Goal: Task Accomplishment & Management: Use online tool/utility

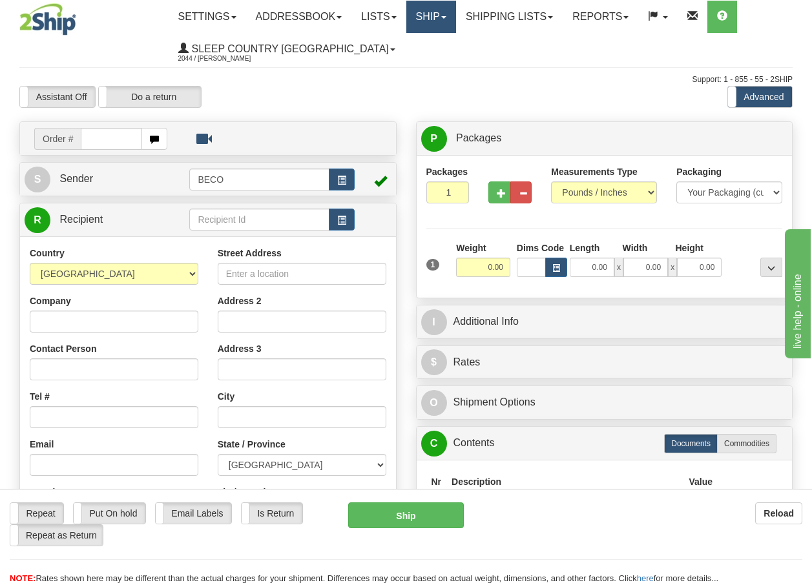
drag, startPoint x: 0, startPoint y: 0, endPoint x: 435, endPoint y: 16, distance: 435.0
click at [435, 16] on link "Ship" at bounding box center [431, 17] width 50 height 32
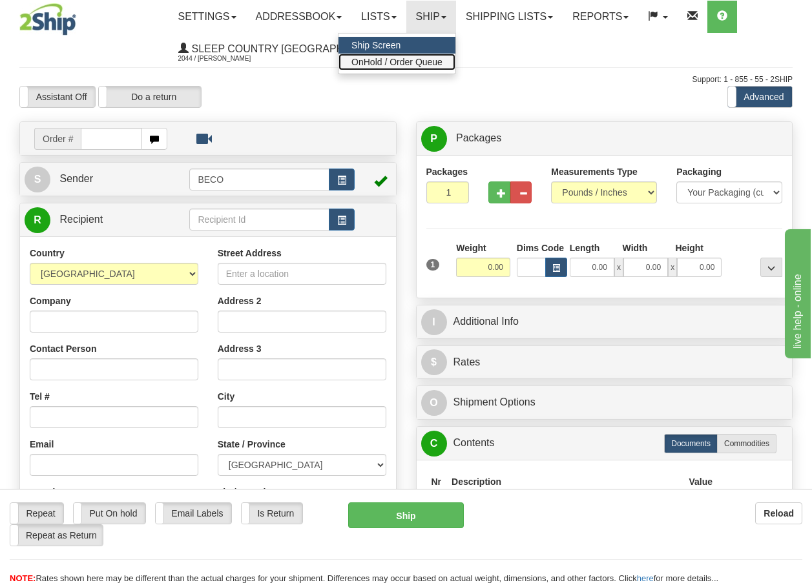
click at [422, 63] on span "OnHold / Order Queue" at bounding box center [396, 62] width 91 height 10
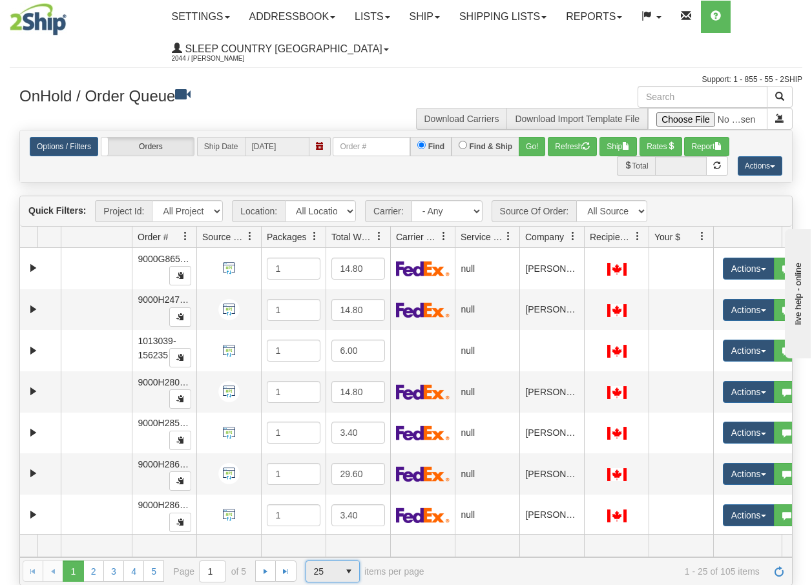
click at [350, 573] on span "select" at bounding box center [348, 571] width 21 height 21
click at [333, 554] on li "100" at bounding box center [332, 551] width 53 height 18
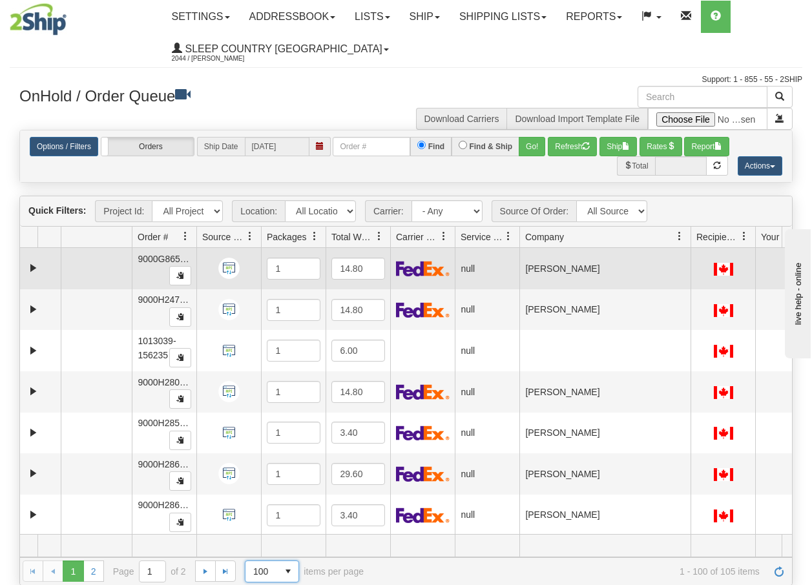
drag, startPoint x: 583, startPoint y: 245, endPoint x: 696, endPoint y: 257, distance: 113.7
click at [696, 257] on div "Quick Filters: Project Id: All Projects Location: All Locations BECO Carrier: -…" at bounding box center [405, 390] width 773 height 389
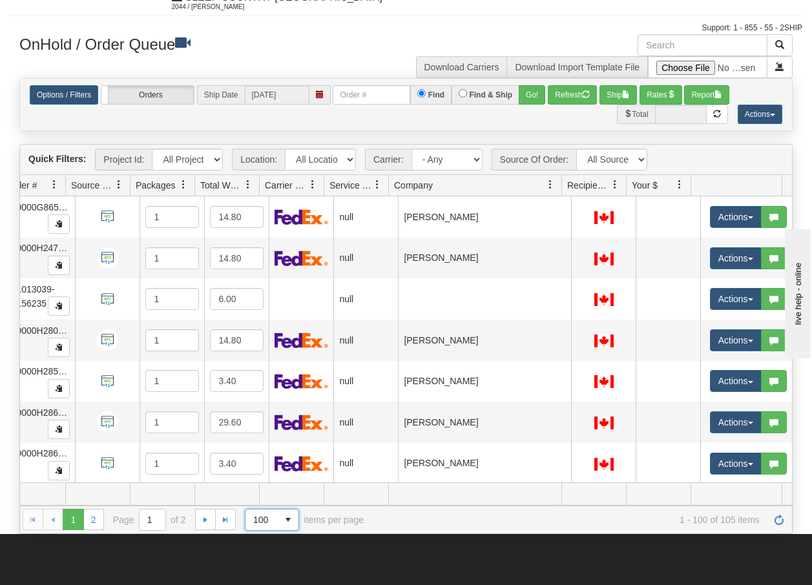
scroll to position [78, 0]
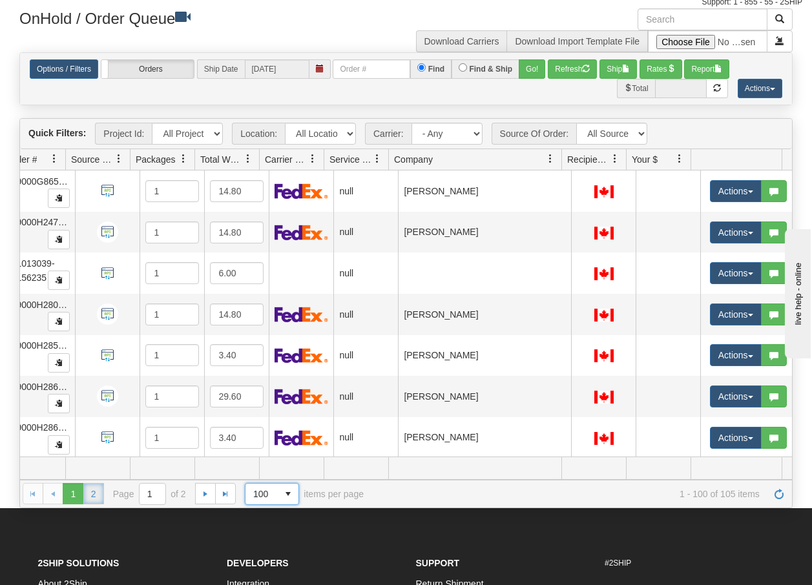
click at [94, 497] on link "2" at bounding box center [93, 493] width 21 height 21
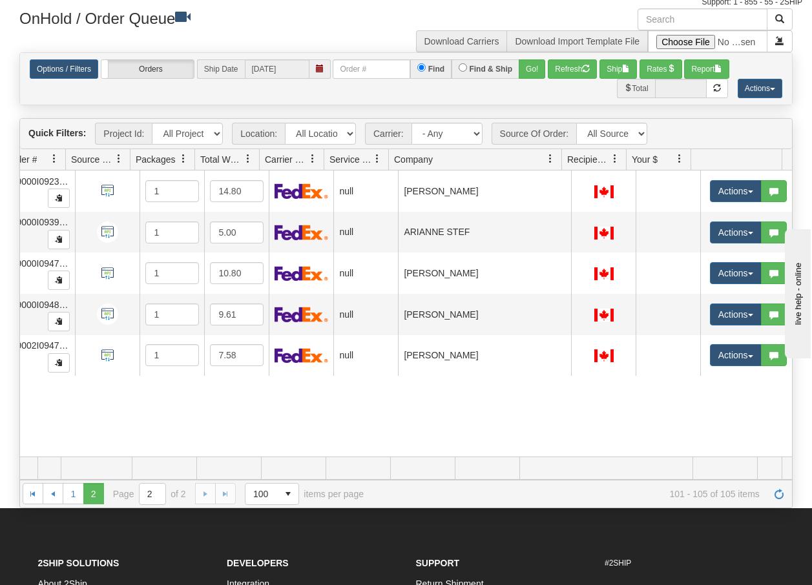
scroll to position [0, 131]
click at [77, 498] on link "1" at bounding box center [73, 493] width 21 height 21
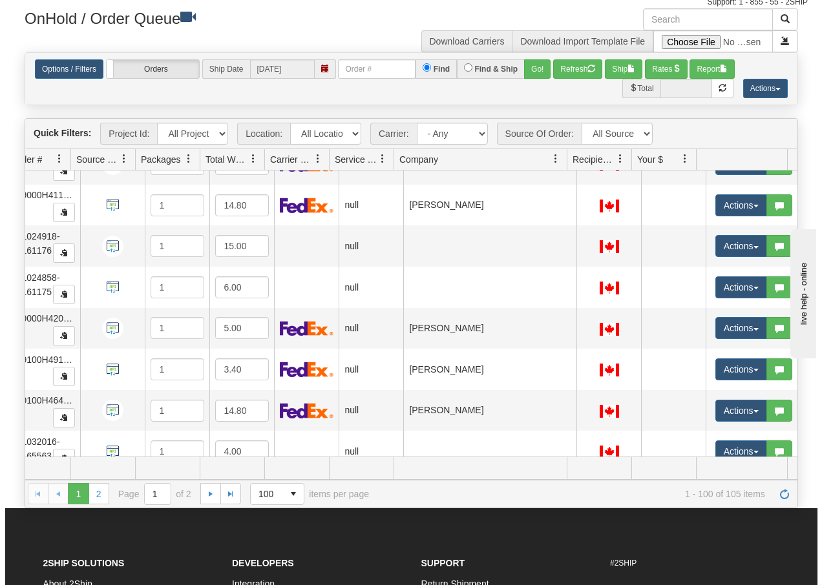
scroll to position [2066, 131]
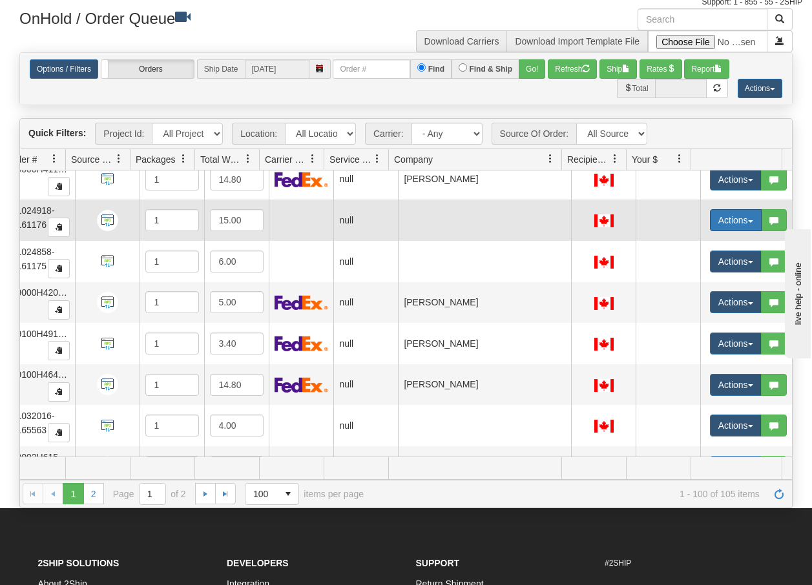
click at [748, 220] on span "button" at bounding box center [750, 221] width 5 height 3
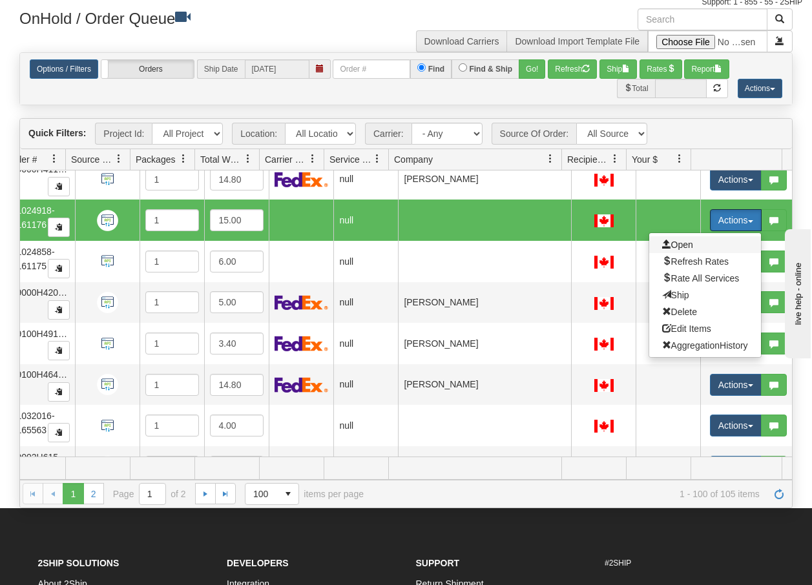
click at [677, 248] on span "Open" at bounding box center [677, 245] width 31 height 10
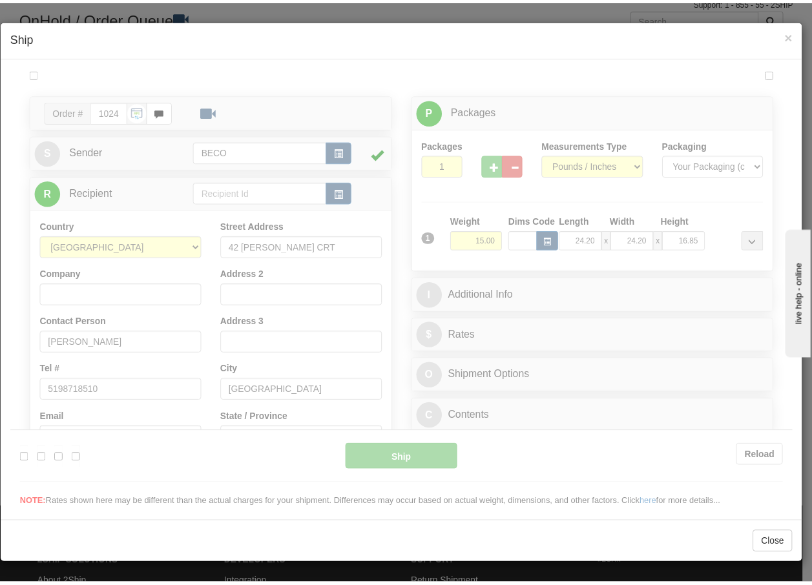
scroll to position [0, 0]
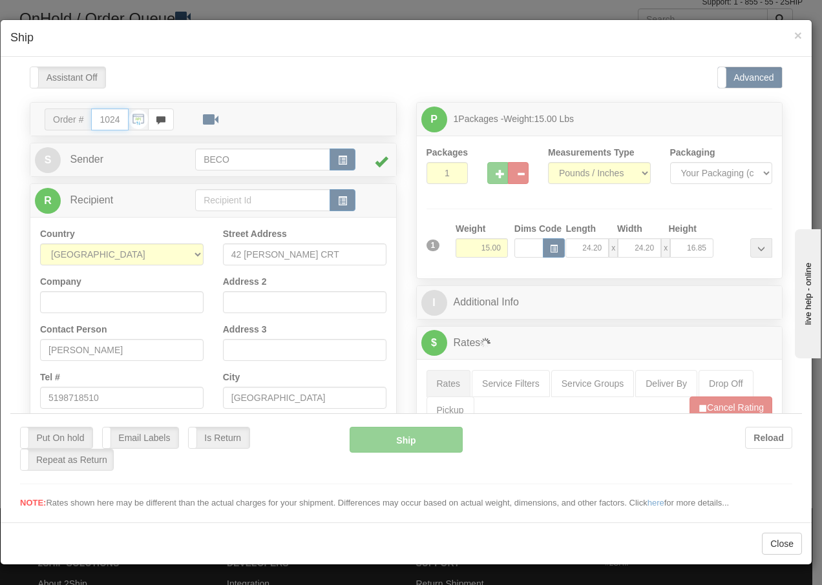
type input "08:28"
type input "16:00"
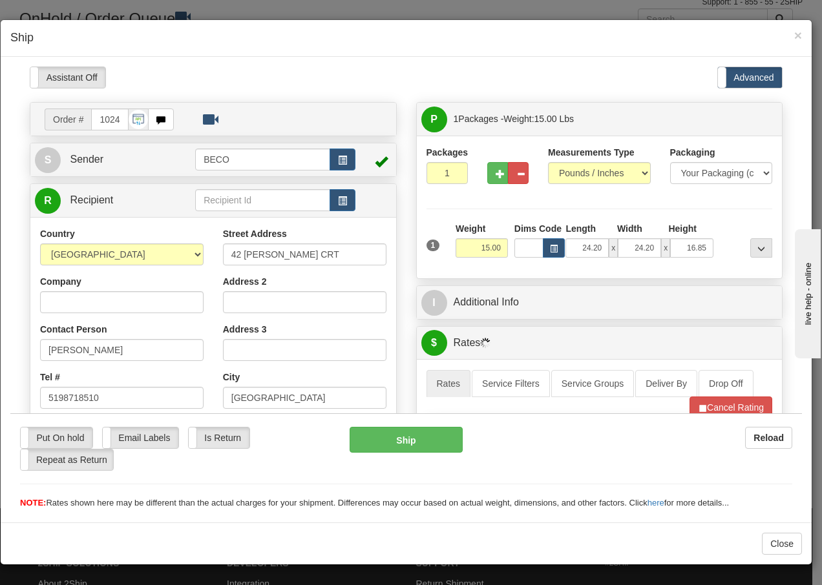
click at [802, 37] on div "× Ship" at bounding box center [406, 38] width 811 height 37
click at [798, 39] on span "×" at bounding box center [798, 35] width 8 height 15
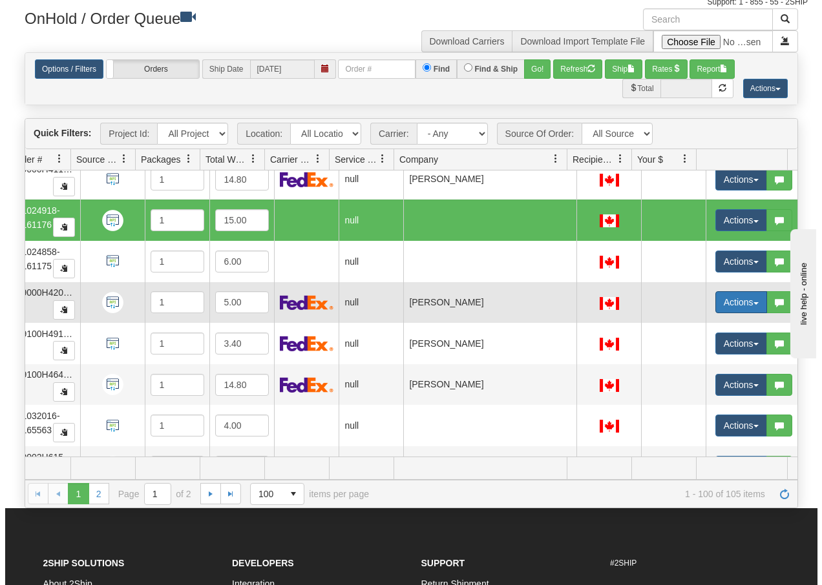
scroll to position [0, 122]
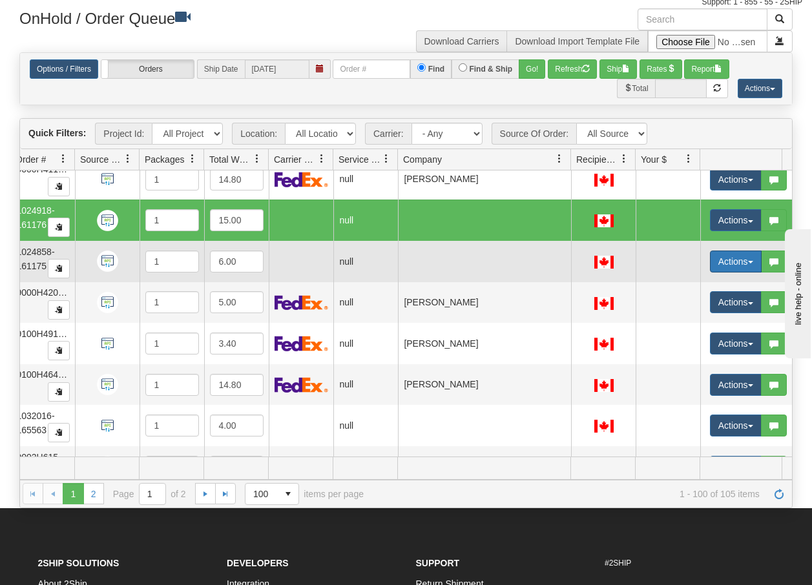
click at [747, 265] on button "Actions" at bounding box center [736, 262] width 52 height 22
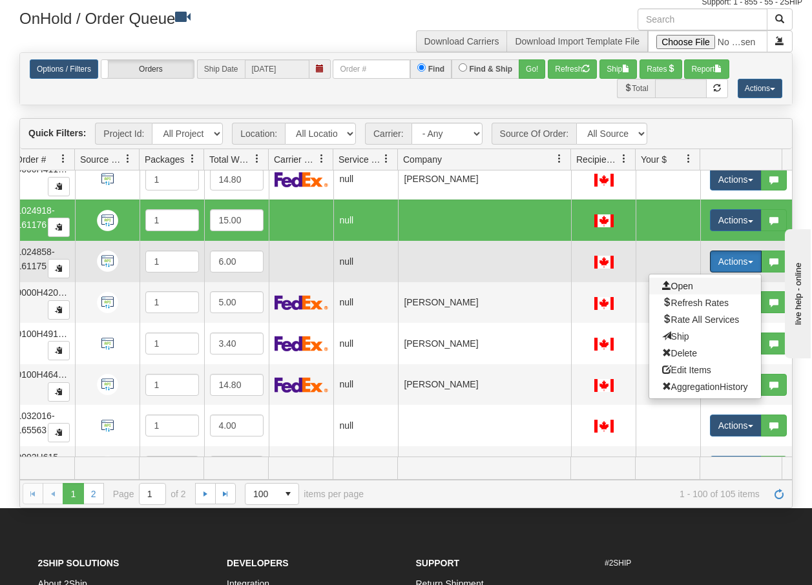
click at [678, 284] on span "Open" at bounding box center [677, 286] width 31 height 10
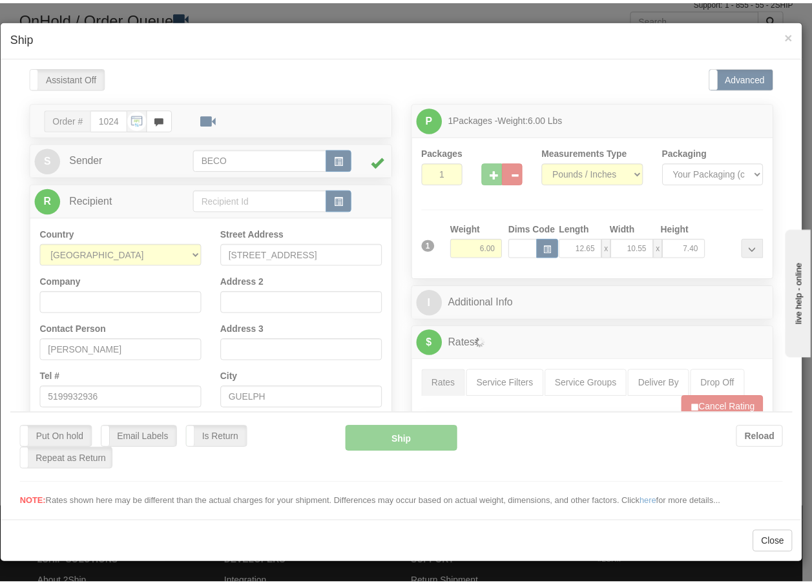
scroll to position [0, 0]
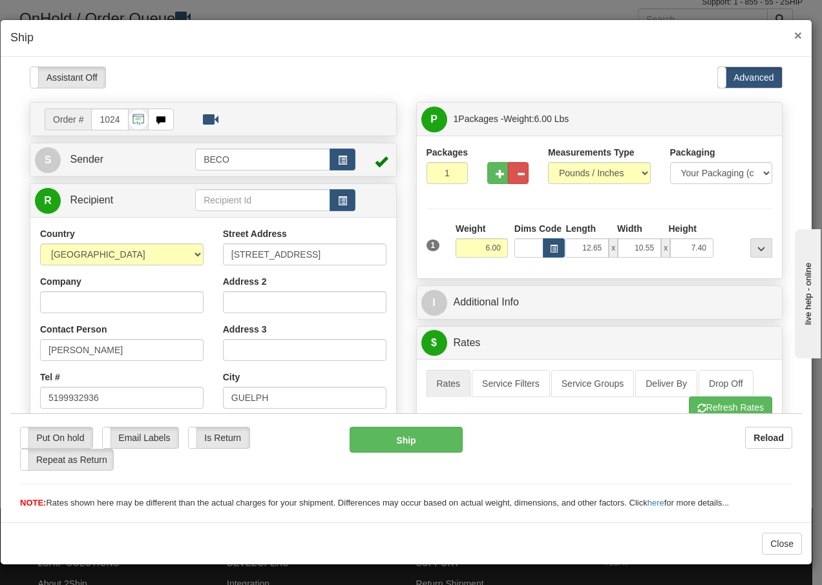
click at [799, 32] on span "×" at bounding box center [798, 35] width 8 height 15
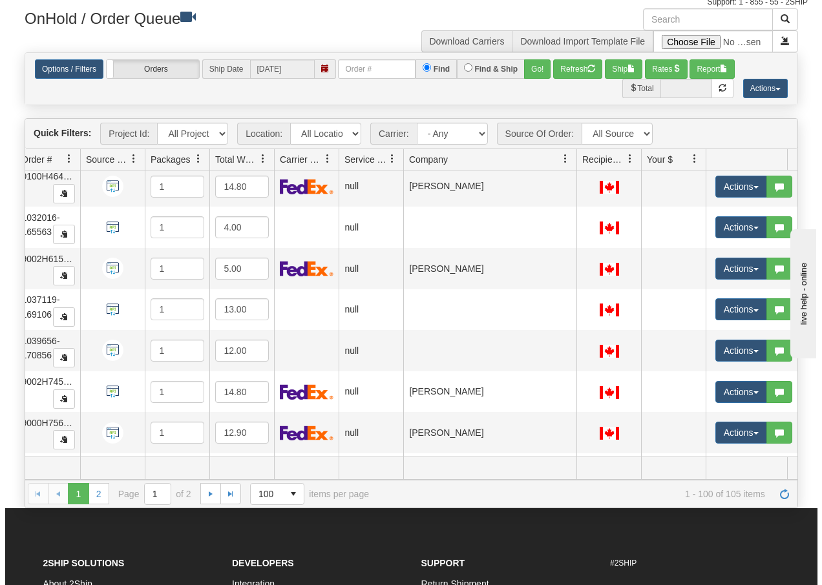
scroll to position [2272, 121]
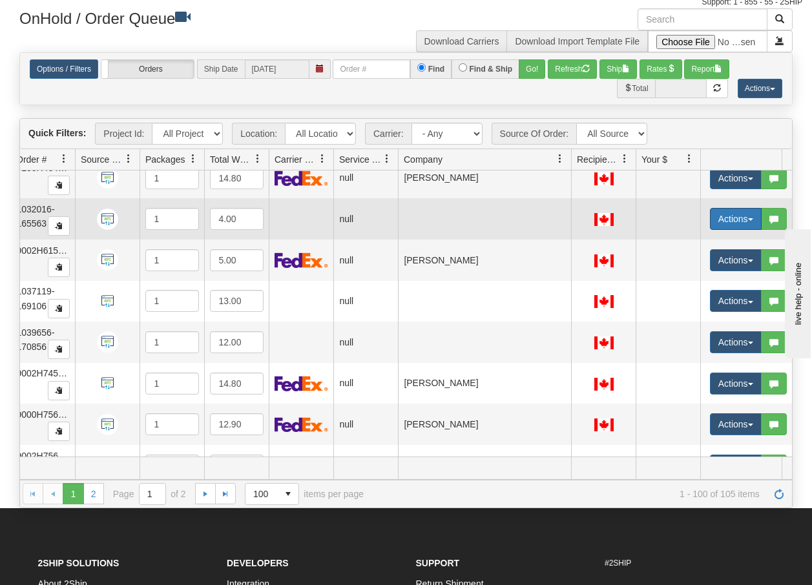
click at [751, 219] on span "button" at bounding box center [750, 219] width 5 height 3
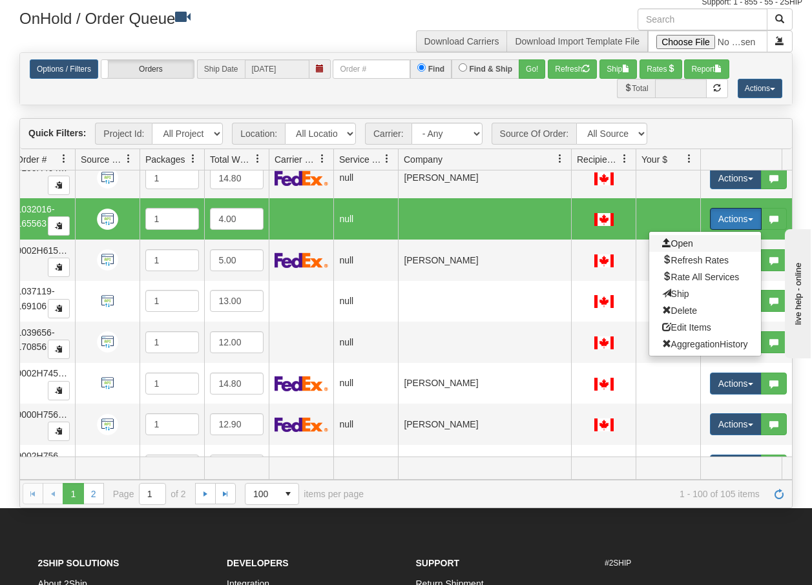
click at [683, 244] on span "Open" at bounding box center [677, 243] width 31 height 10
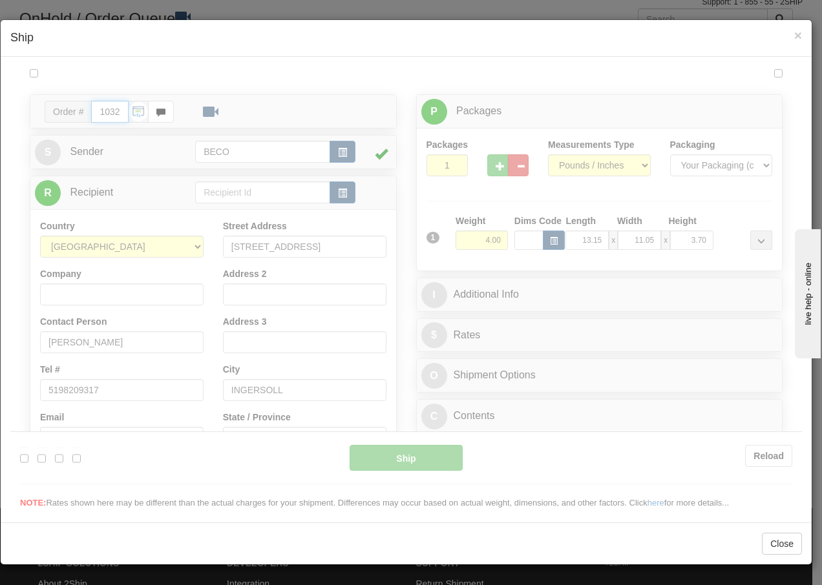
scroll to position [0, 0]
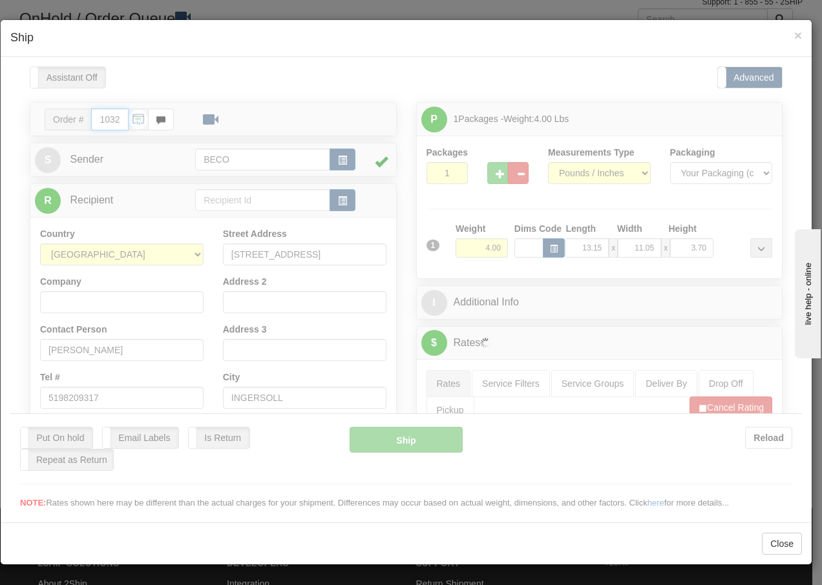
type input "08:28"
type input "16:00"
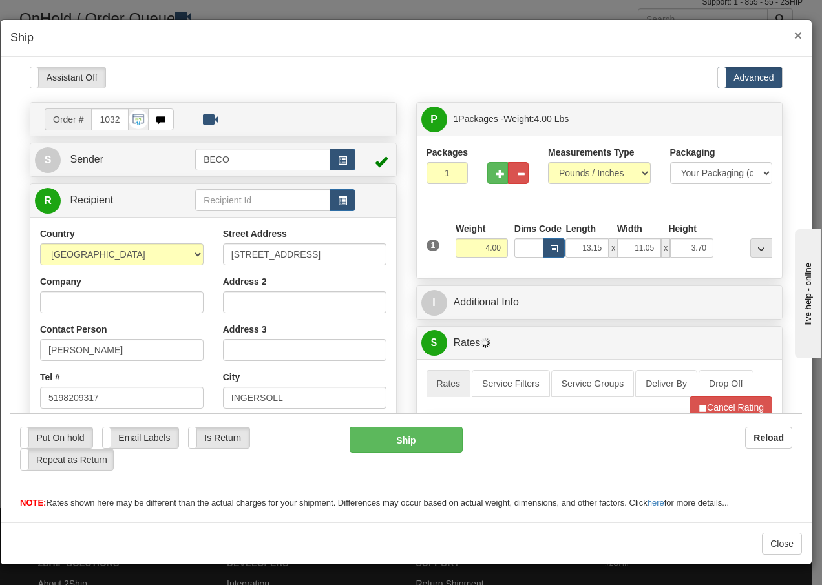
click at [796, 32] on span "×" at bounding box center [798, 35] width 8 height 15
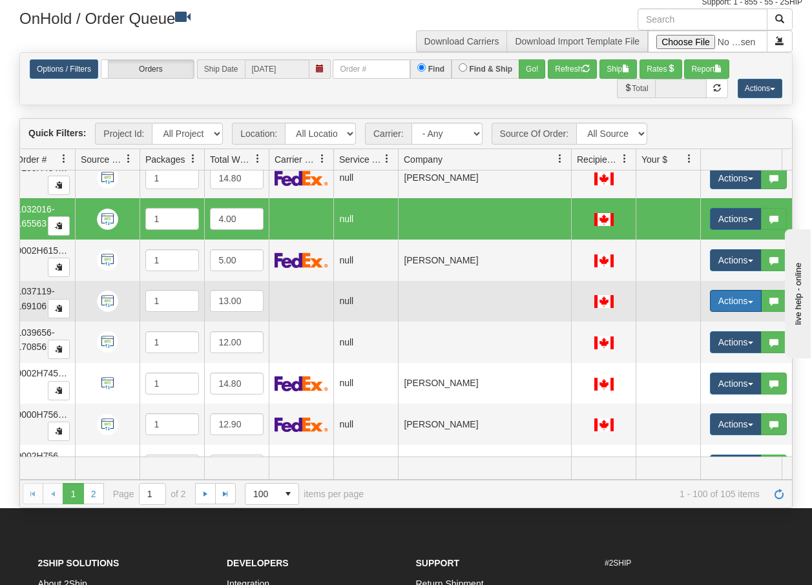
click at [750, 306] on button "Actions" at bounding box center [736, 301] width 52 height 22
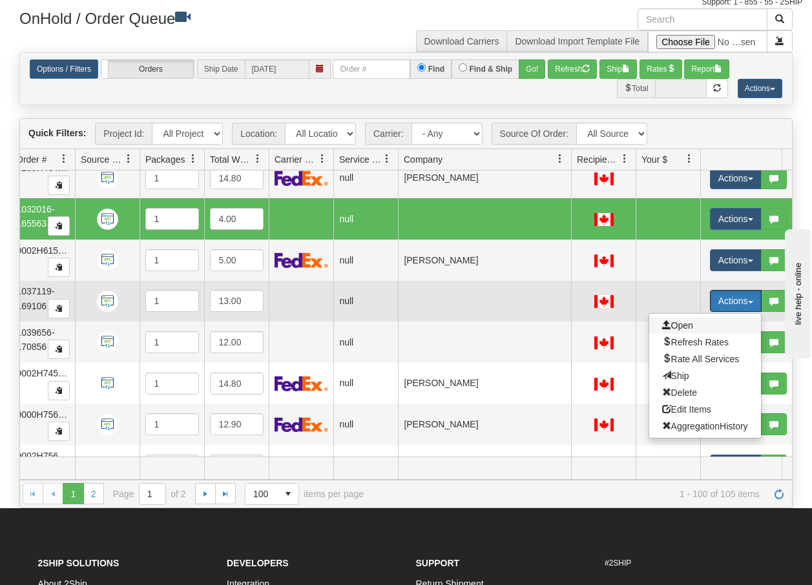
click at [685, 325] on span "Open" at bounding box center [677, 325] width 31 height 10
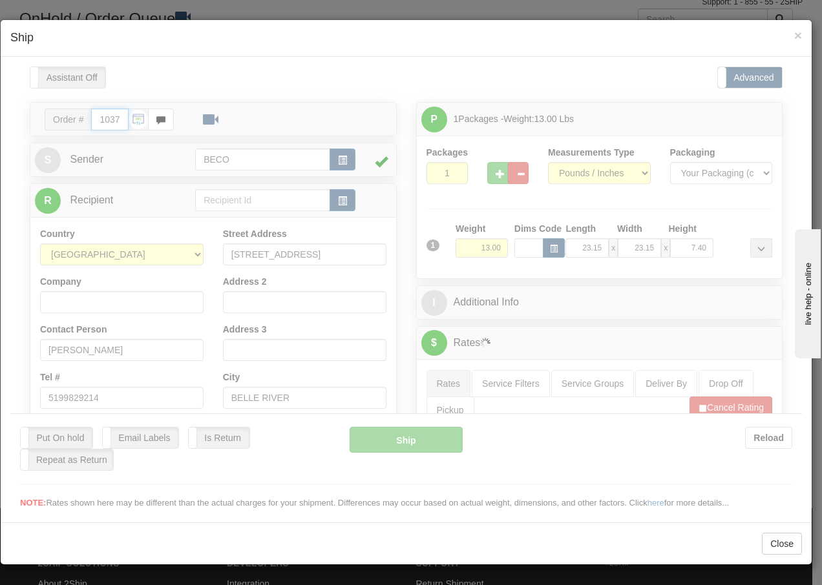
type input "08:28"
type input "16:00"
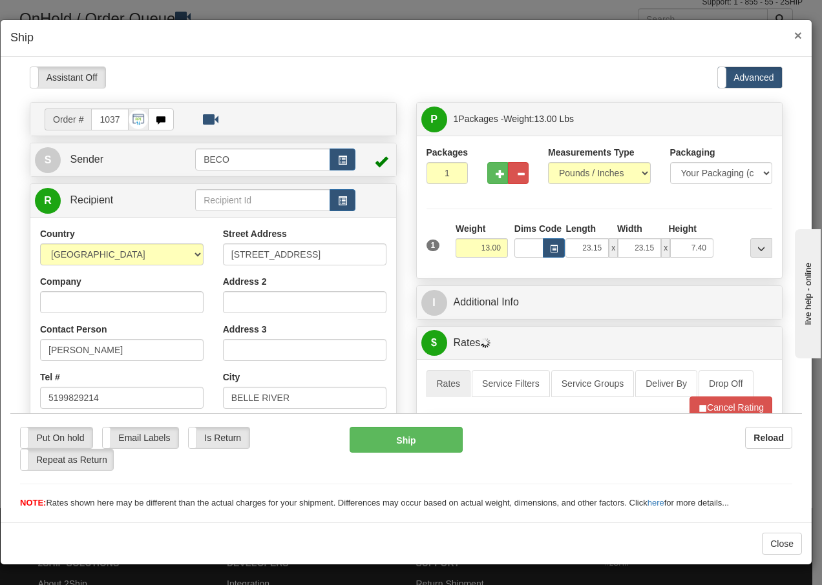
click at [795, 36] on span "×" at bounding box center [798, 35] width 8 height 15
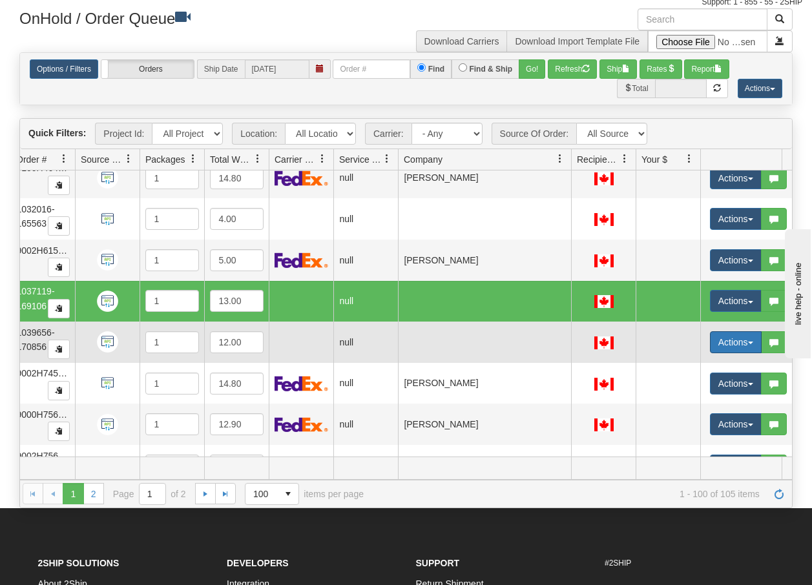
click at [752, 344] on span "button" at bounding box center [750, 343] width 5 height 3
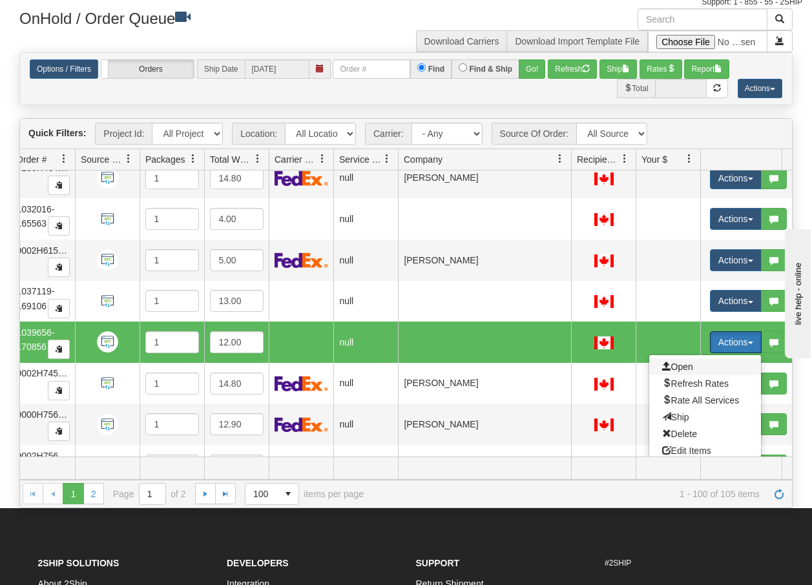
click at [686, 364] on span "Open" at bounding box center [677, 367] width 31 height 10
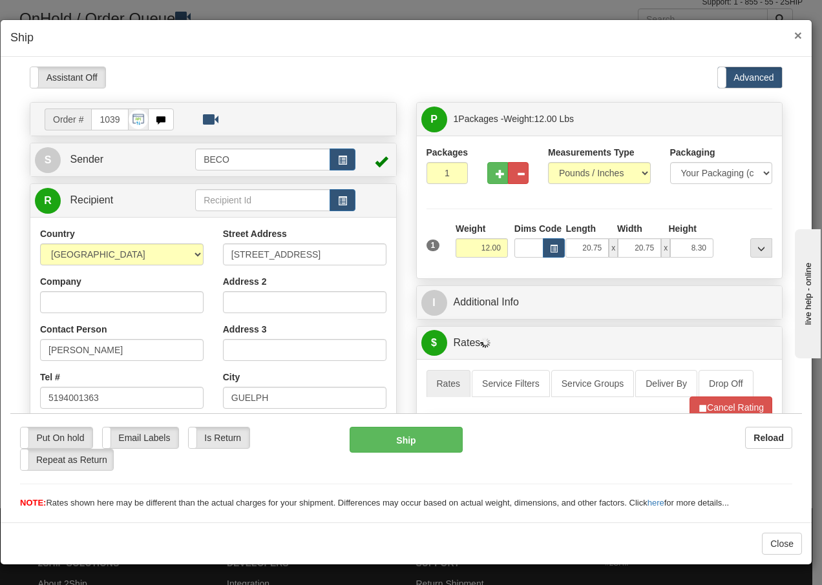
click at [794, 35] on span "×" at bounding box center [798, 35] width 8 height 15
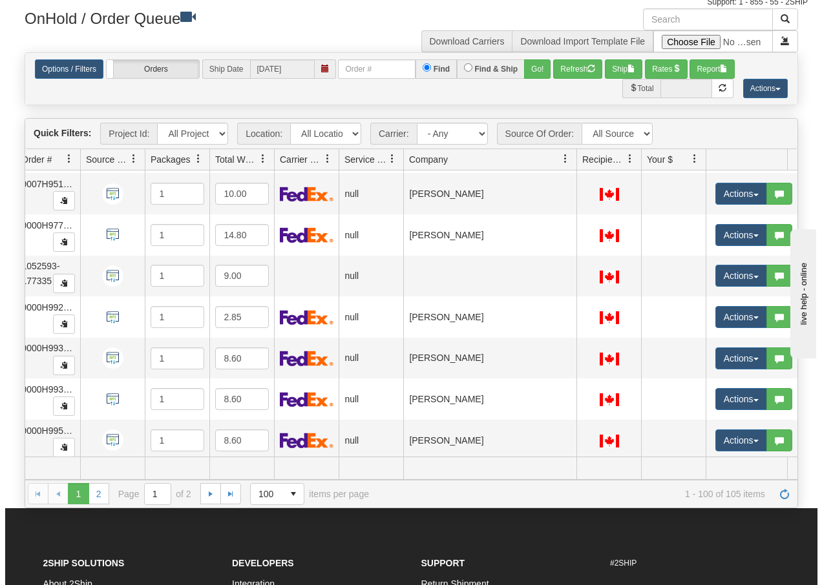
scroll to position [3021, 121]
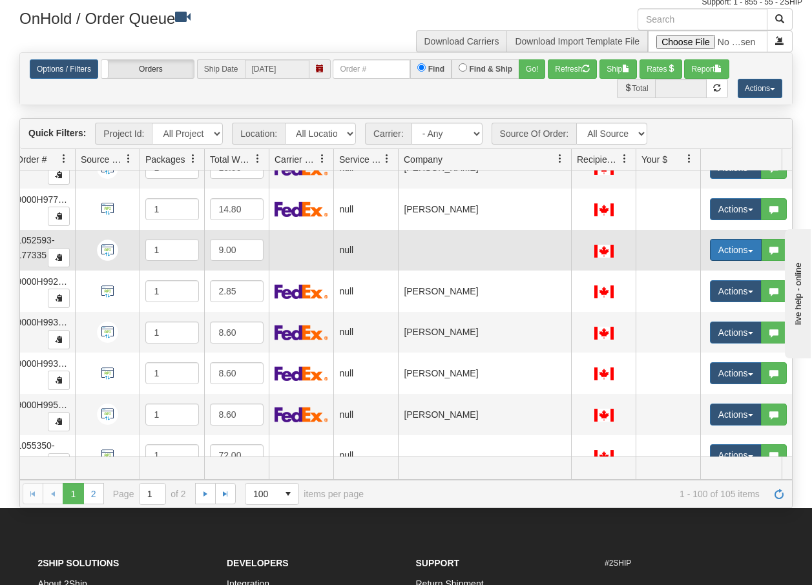
click at [751, 251] on span "button" at bounding box center [750, 251] width 5 height 3
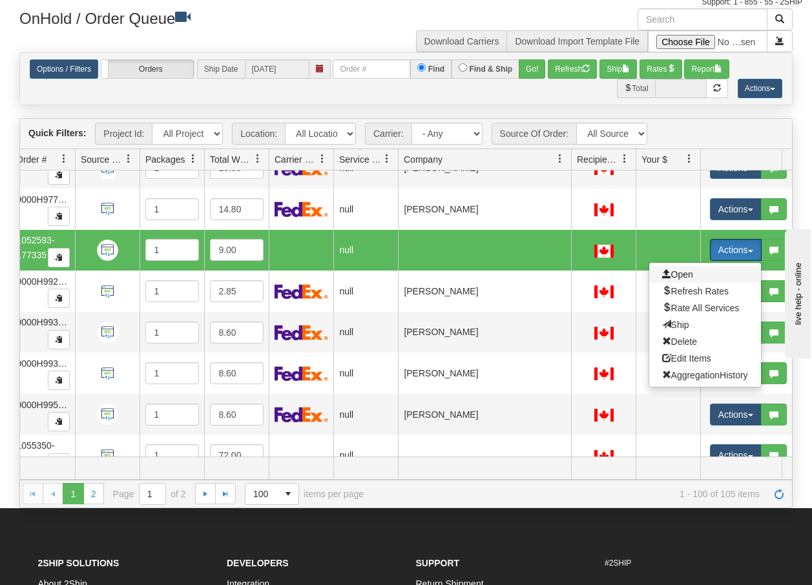
click at [685, 271] on span "Open" at bounding box center [677, 274] width 31 height 10
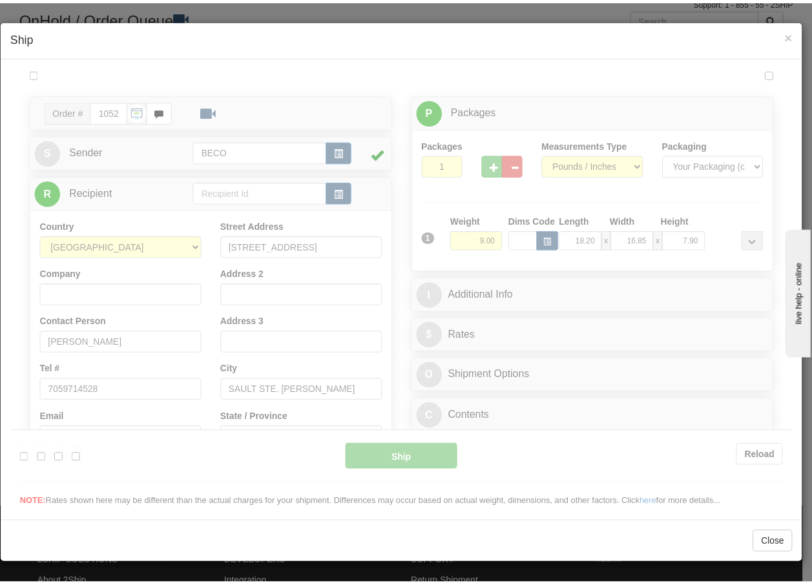
scroll to position [0, 0]
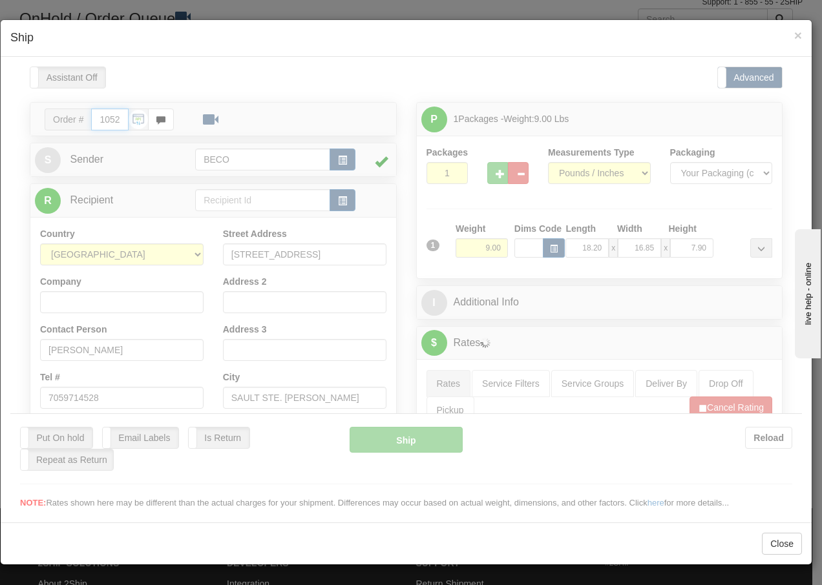
type input "08:29"
type input "16:00"
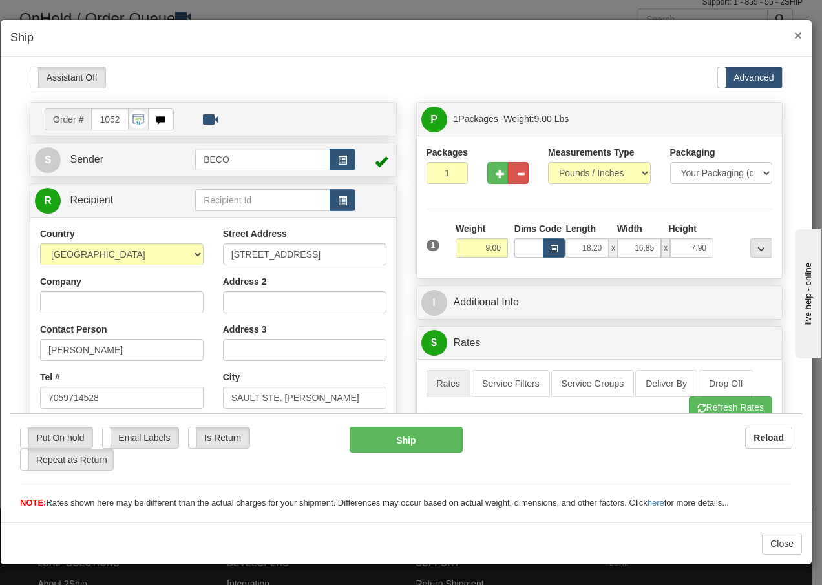
click at [798, 33] on span "×" at bounding box center [798, 35] width 8 height 15
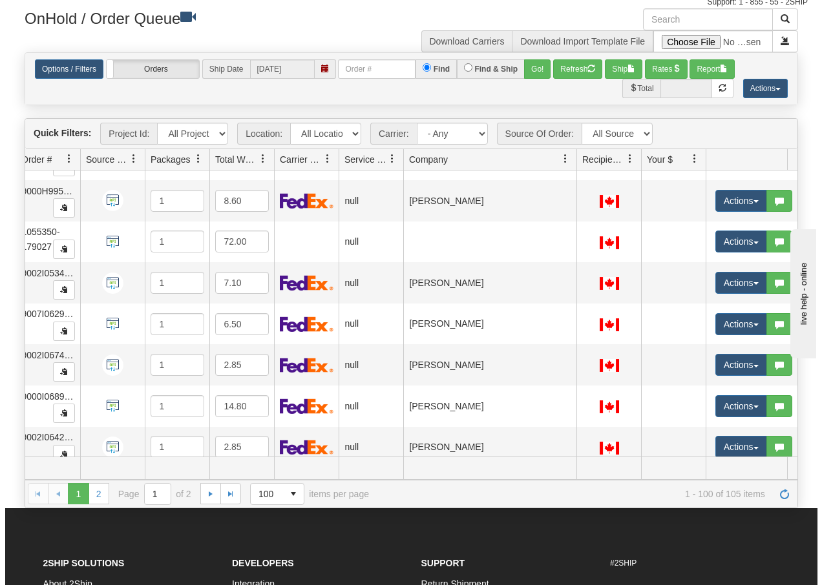
scroll to position [3245, 121]
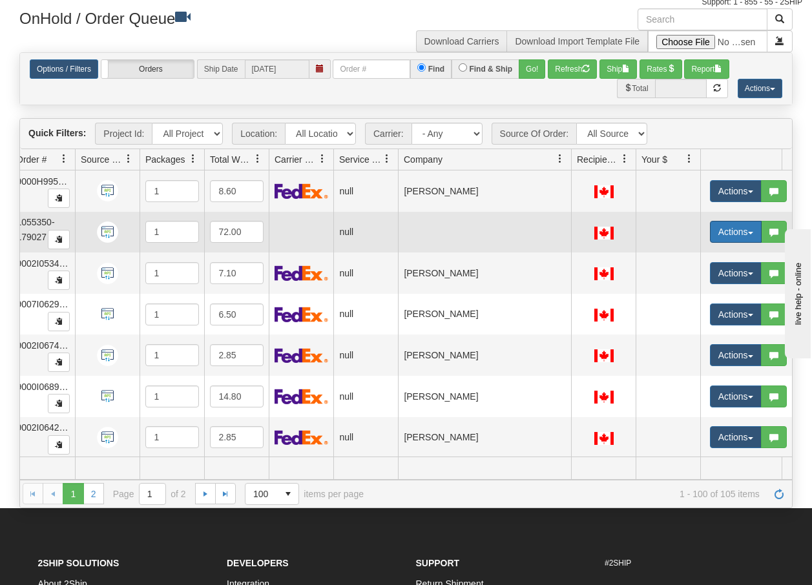
click at [752, 234] on button "Actions" at bounding box center [736, 232] width 52 height 22
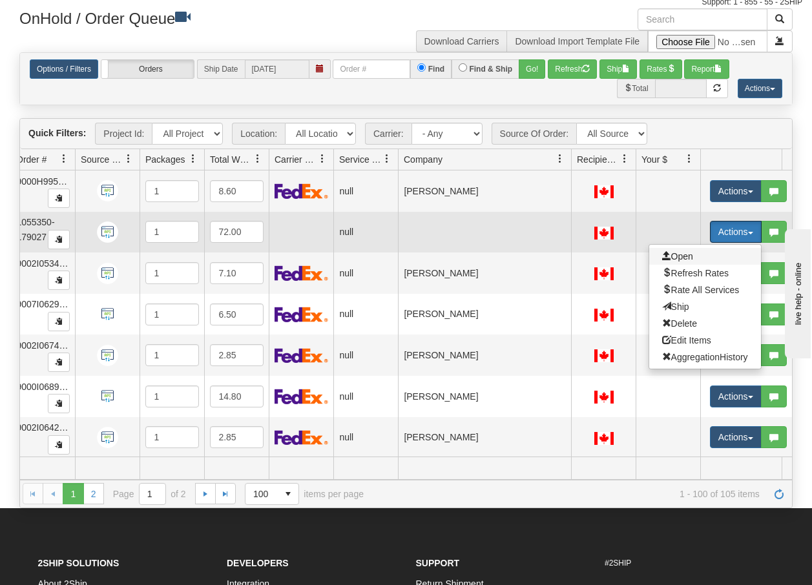
click at [678, 258] on span "Open" at bounding box center [677, 256] width 31 height 10
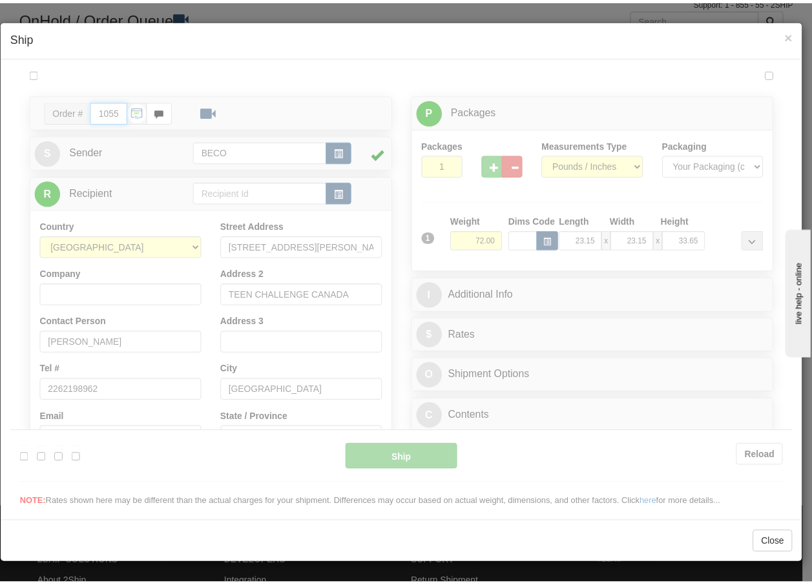
scroll to position [0, 0]
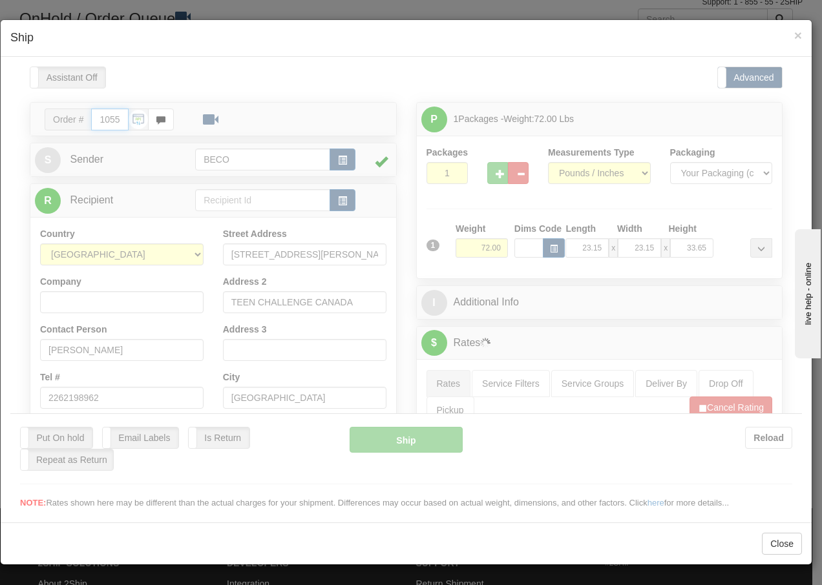
type input "08:29"
type input "16:00"
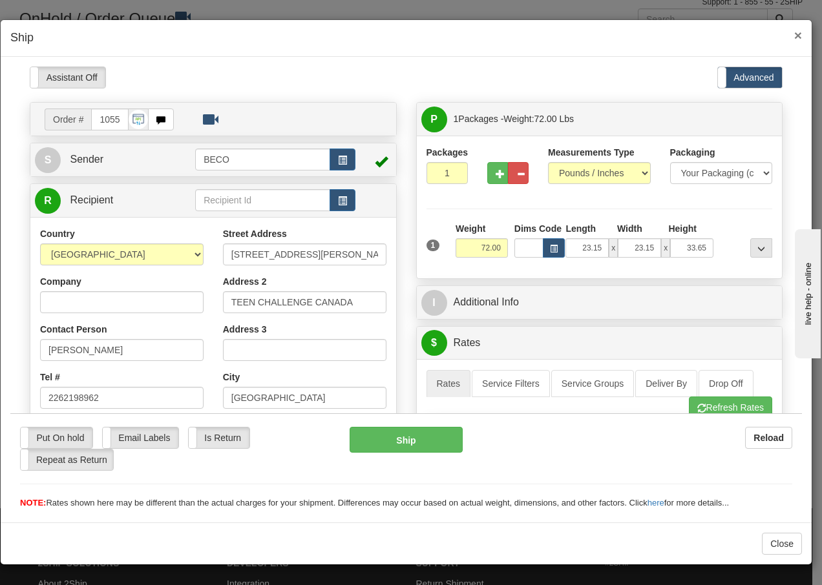
click at [798, 36] on span "×" at bounding box center [798, 35] width 8 height 15
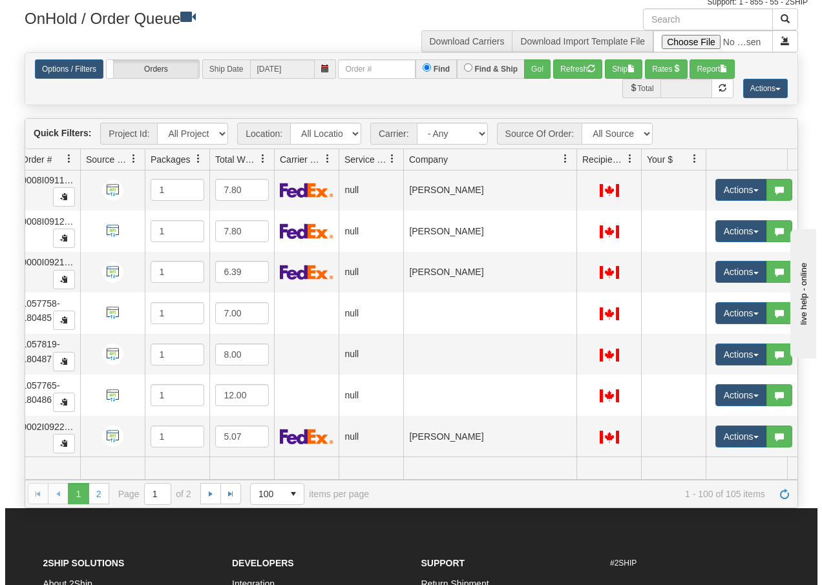
scroll to position [3831, 121]
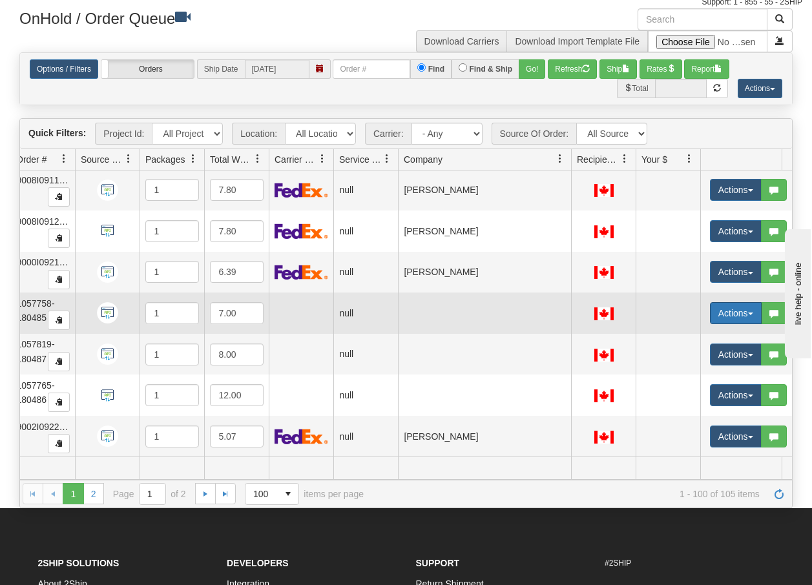
click at [754, 305] on button "Actions" at bounding box center [736, 313] width 52 height 22
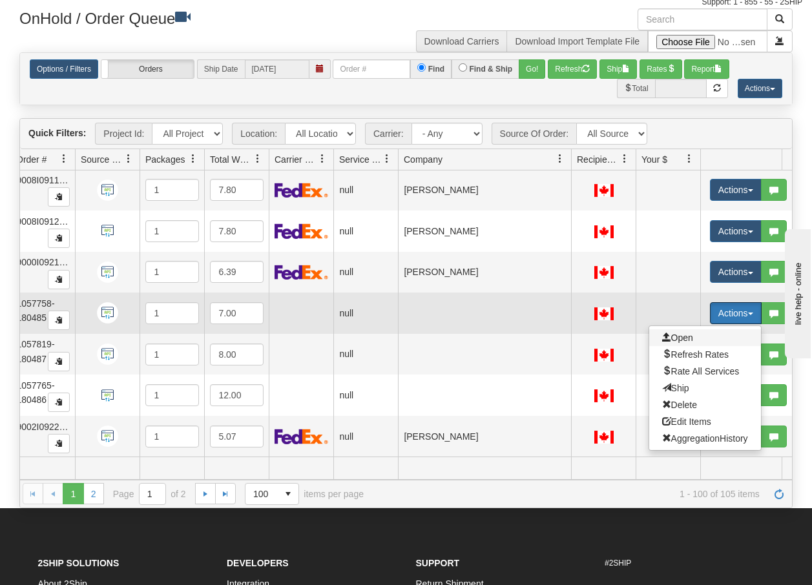
click at [689, 333] on span "Open" at bounding box center [677, 338] width 31 height 10
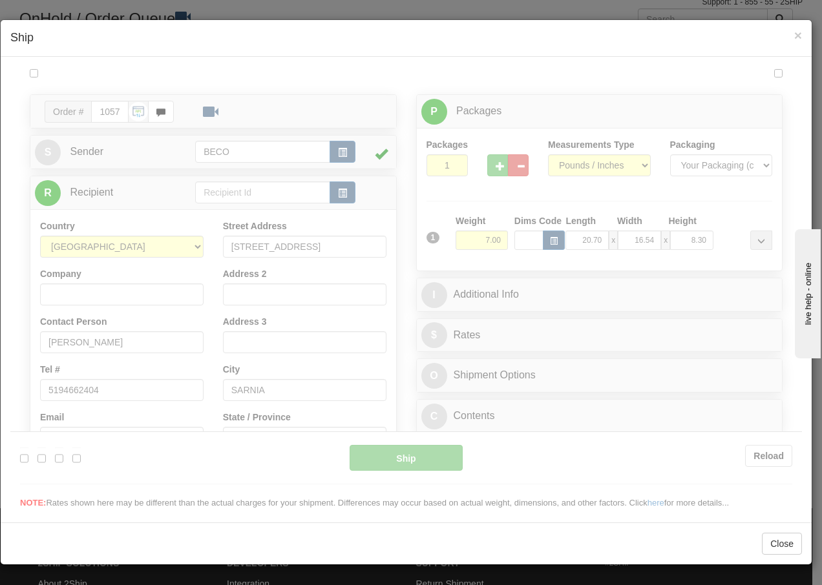
scroll to position [0, 0]
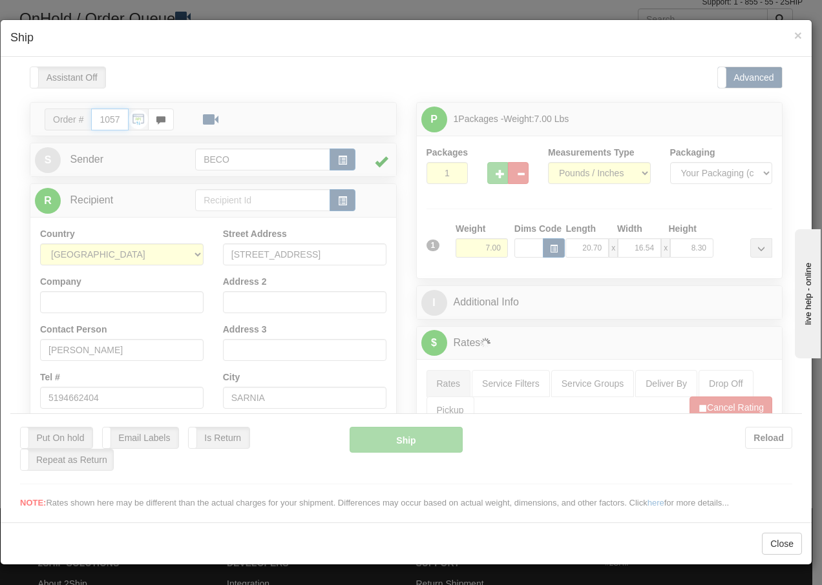
type input "08:29"
type input "16:00"
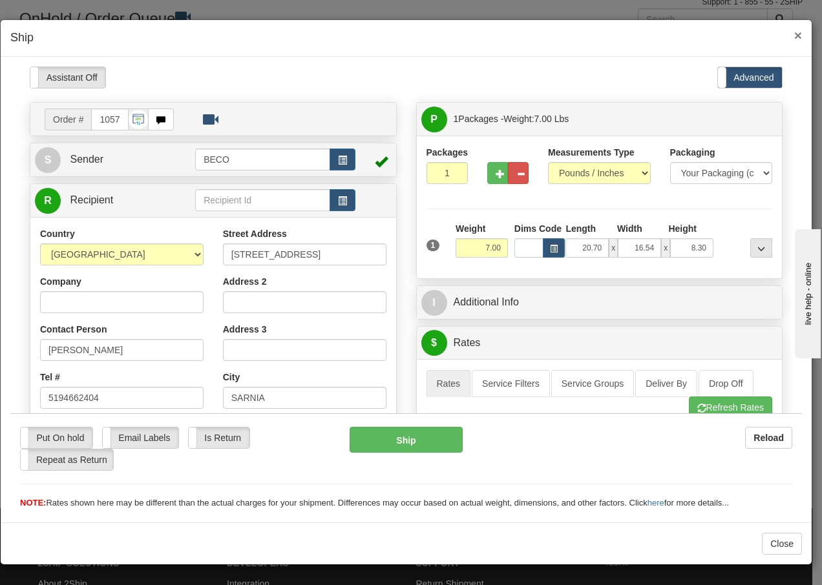
click at [797, 35] on span "×" at bounding box center [798, 35] width 8 height 15
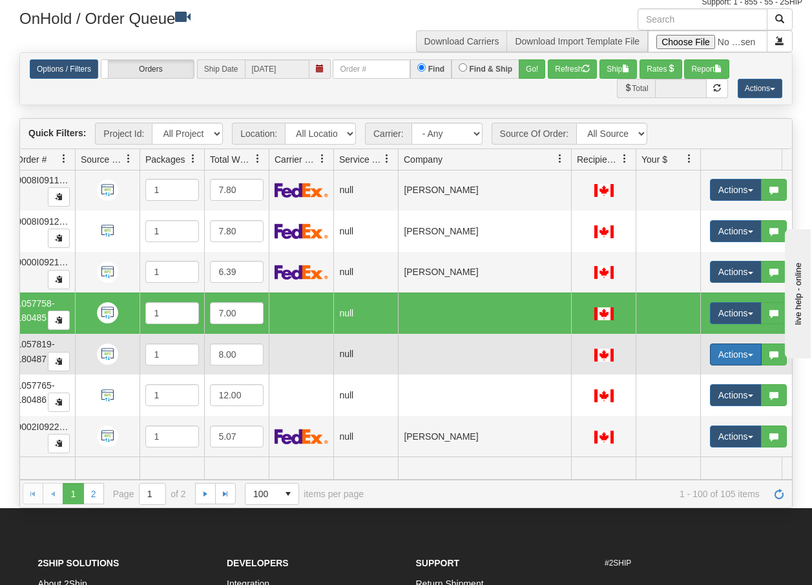
click at [749, 347] on button "Actions" at bounding box center [736, 355] width 52 height 22
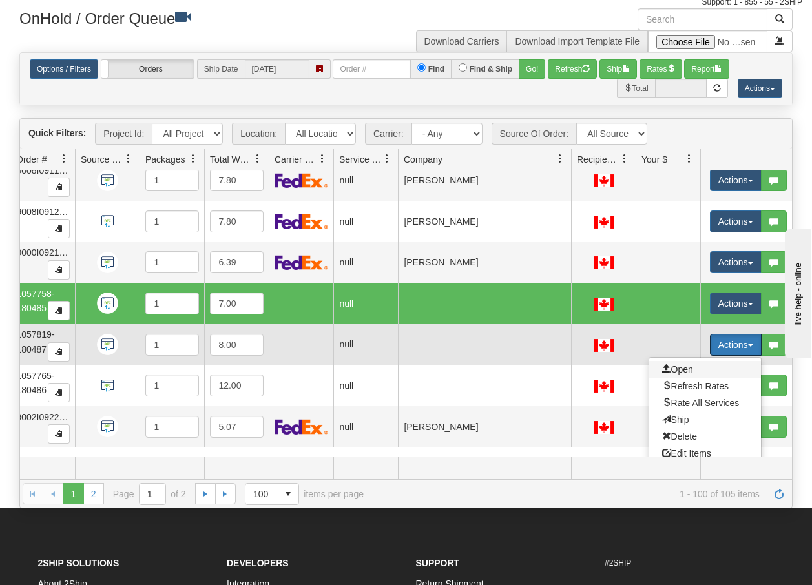
click at [677, 368] on span "Open" at bounding box center [677, 369] width 31 height 10
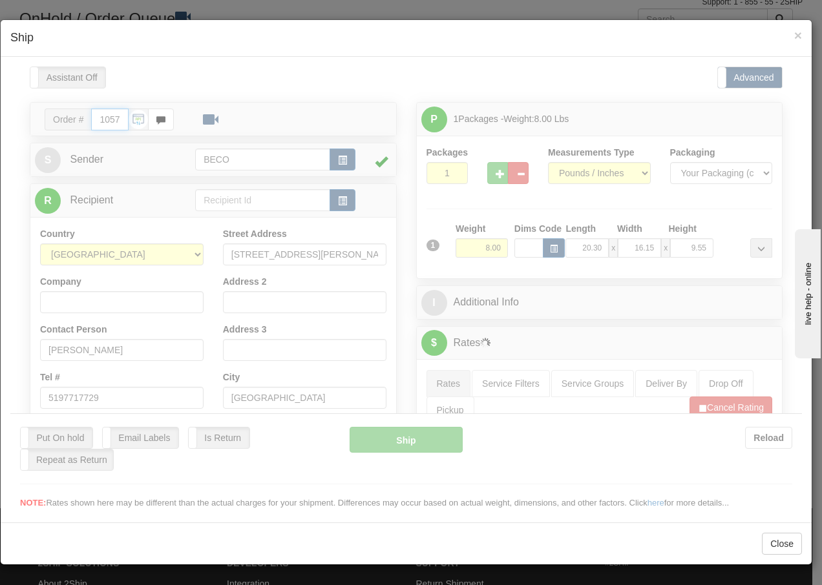
type input "08:30"
type input "16:00"
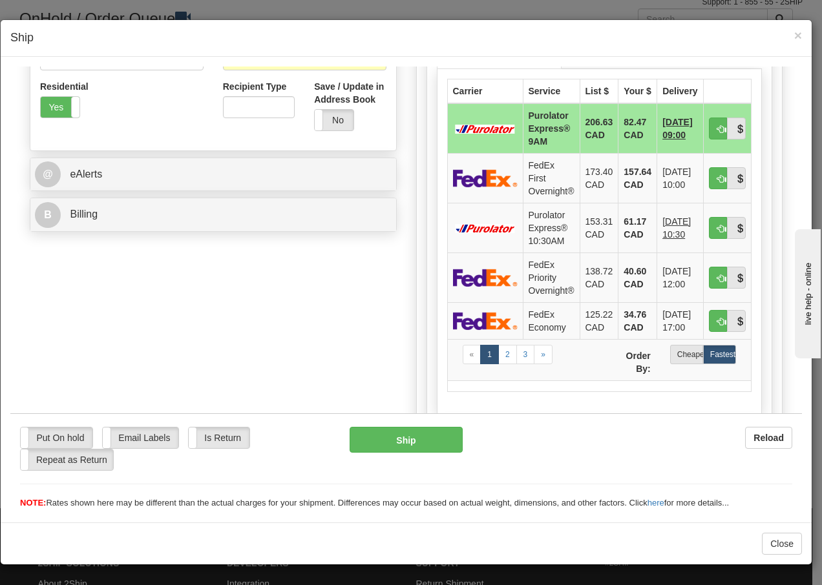
scroll to position [439, 0]
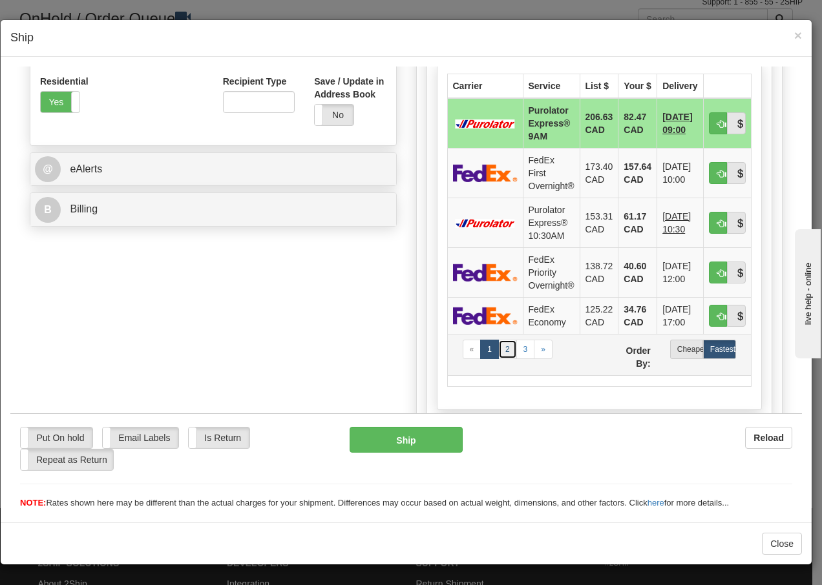
click at [503, 353] on link "2" at bounding box center [507, 348] width 19 height 19
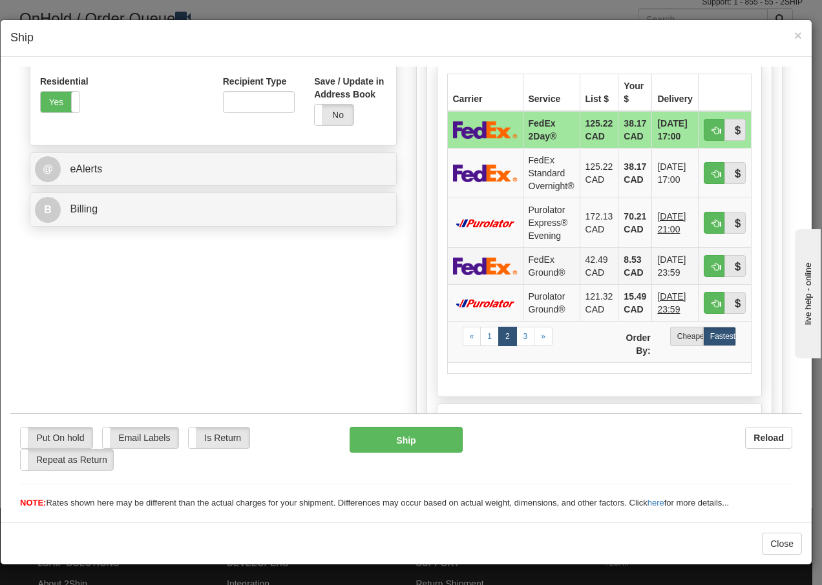
click at [541, 268] on td "FedEx Ground®" at bounding box center [551, 265] width 57 height 37
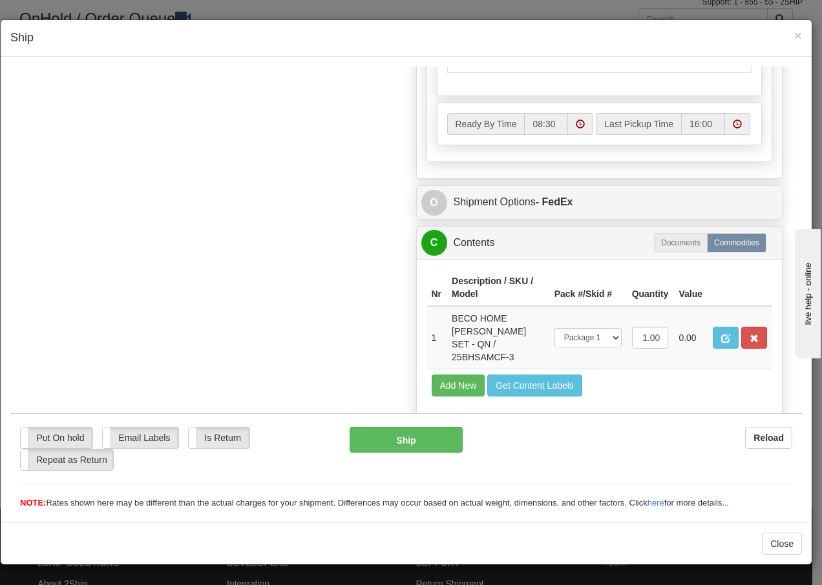
scroll to position [778, 0]
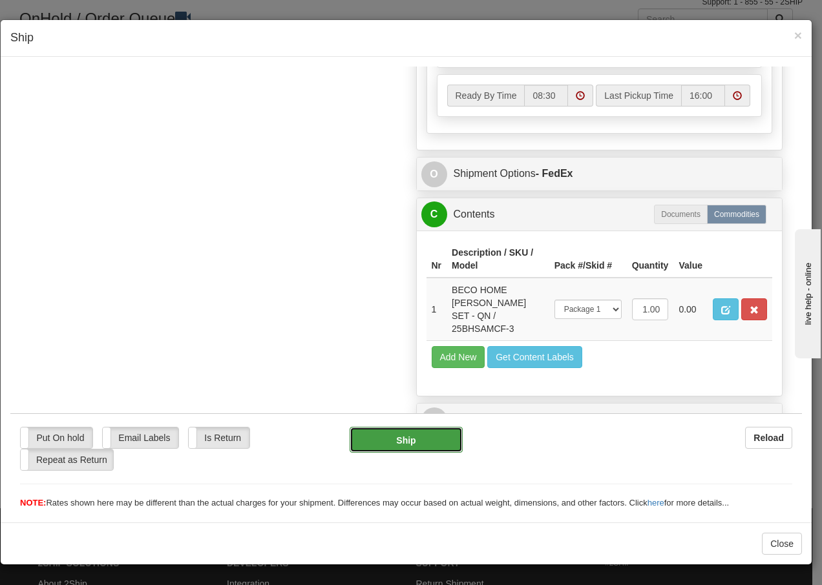
click at [399, 446] on button "Ship" at bounding box center [405, 439] width 112 height 26
type input "92"
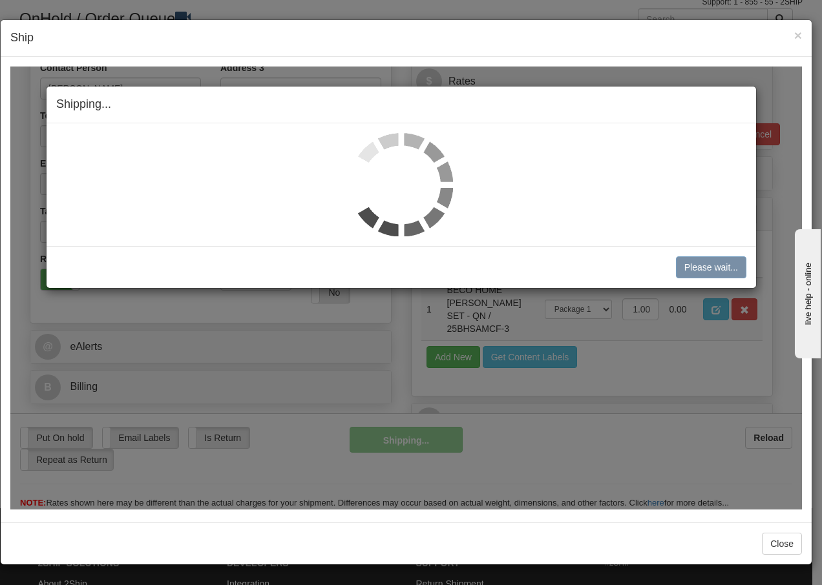
scroll to position [249, 0]
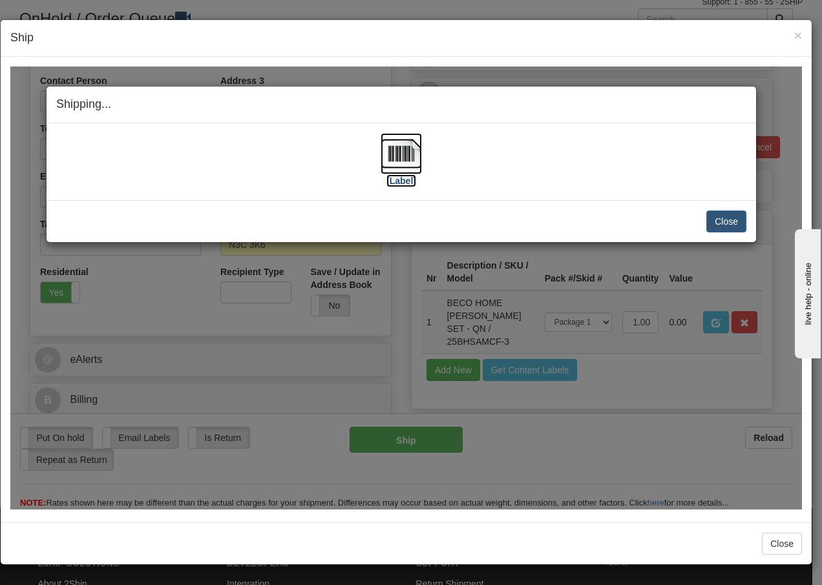
click at [403, 155] on img at bounding box center [400, 152] width 41 height 41
click at [726, 221] on button "Close" at bounding box center [726, 221] width 40 height 22
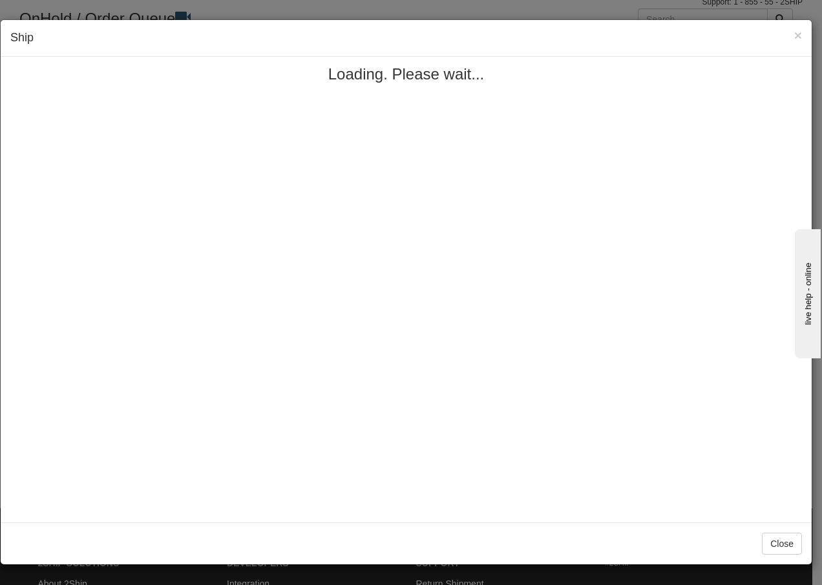
scroll to position [0, 0]
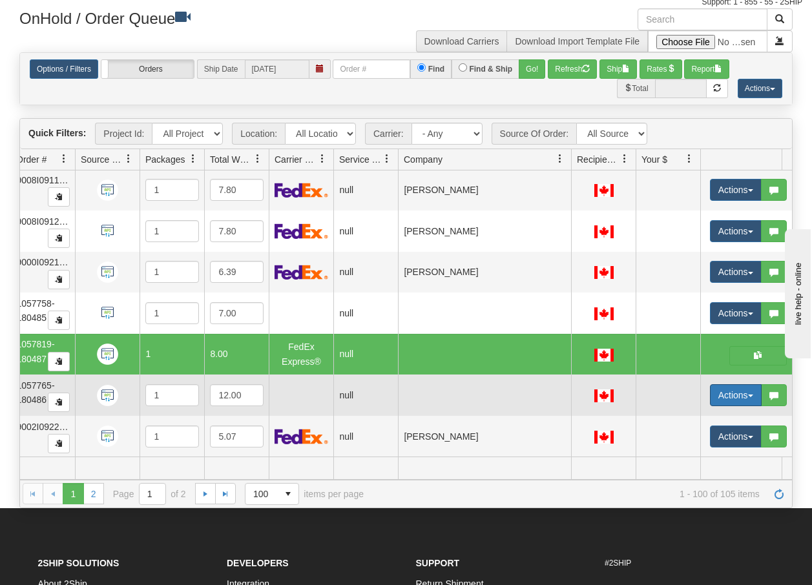
click at [751, 389] on button "Actions" at bounding box center [736, 395] width 52 height 22
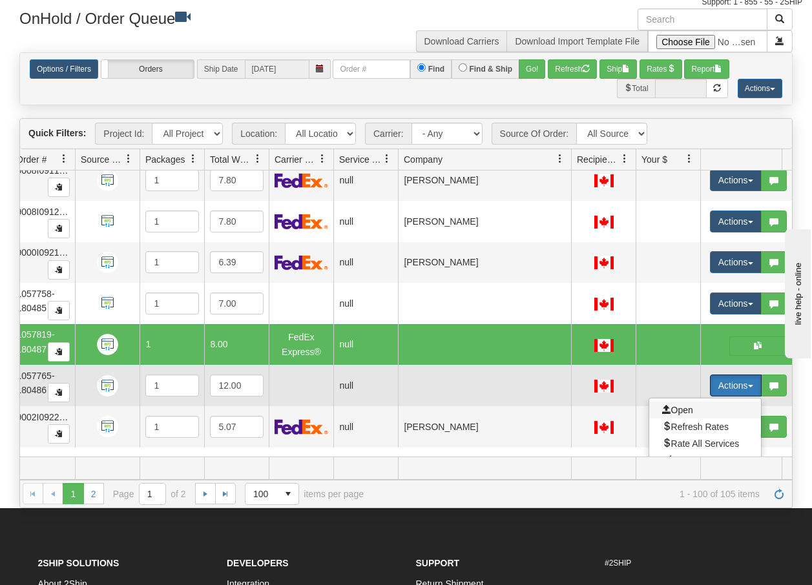
click at [686, 409] on span "Open" at bounding box center [677, 410] width 31 height 10
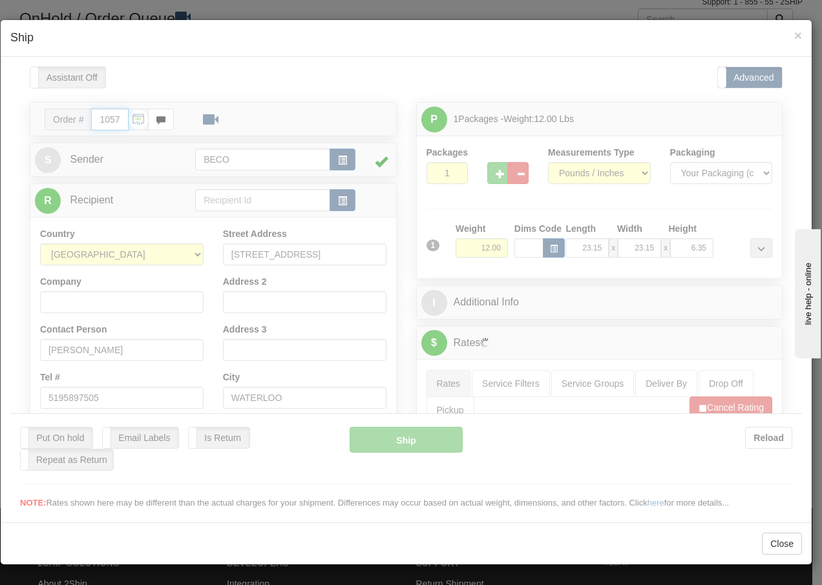
type input "08:31"
type input "16:00"
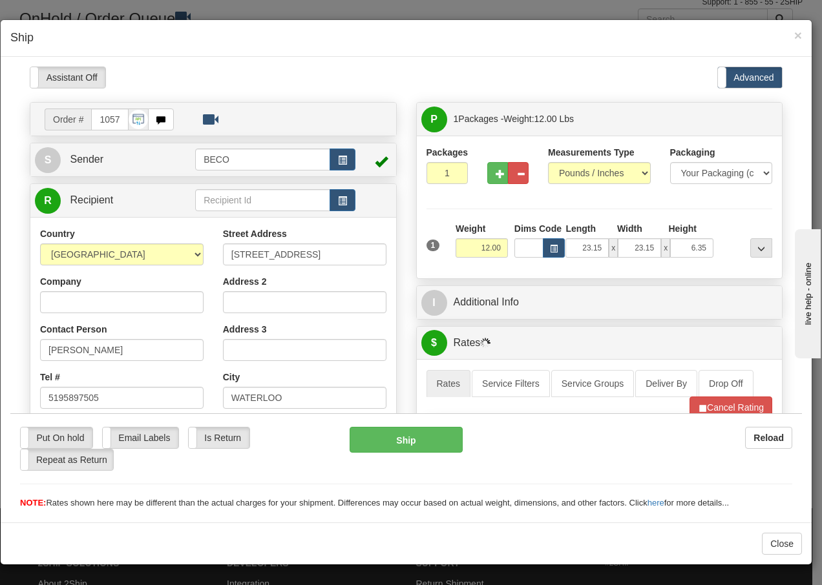
click at [802, 36] on div "× Ship" at bounding box center [406, 38] width 811 height 37
click at [798, 37] on span "×" at bounding box center [798, 35] width 8 height 15
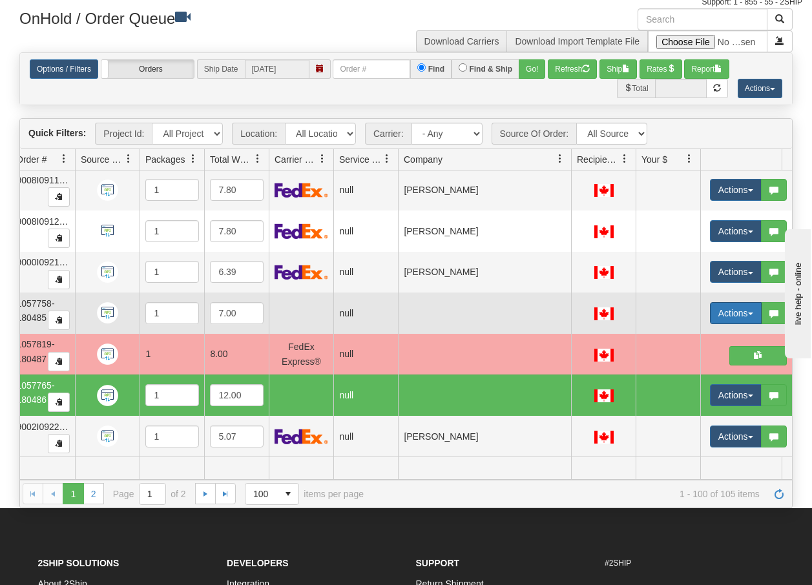
click at [752, 302] on button "Actions" at bounding box center [736, 313] width 52 height 22
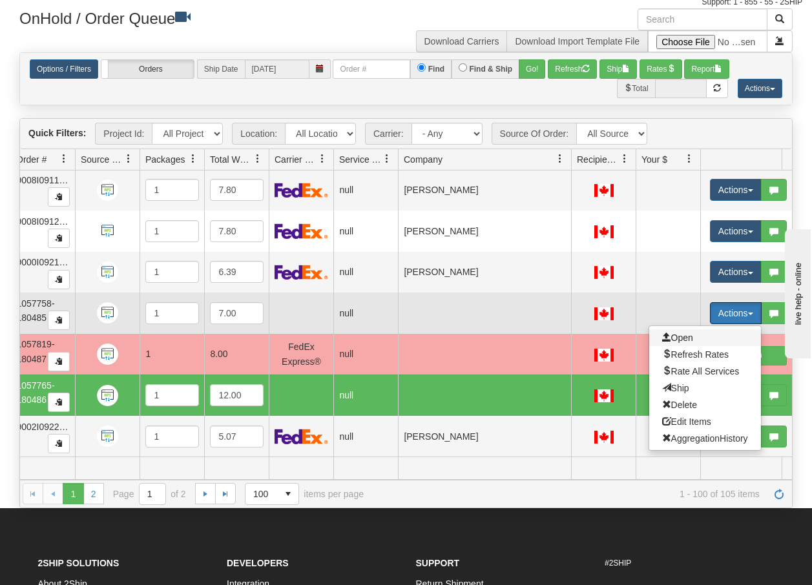
click at [692, 333] on span "Open" at bounding box center [677, 338] width 31 height 10
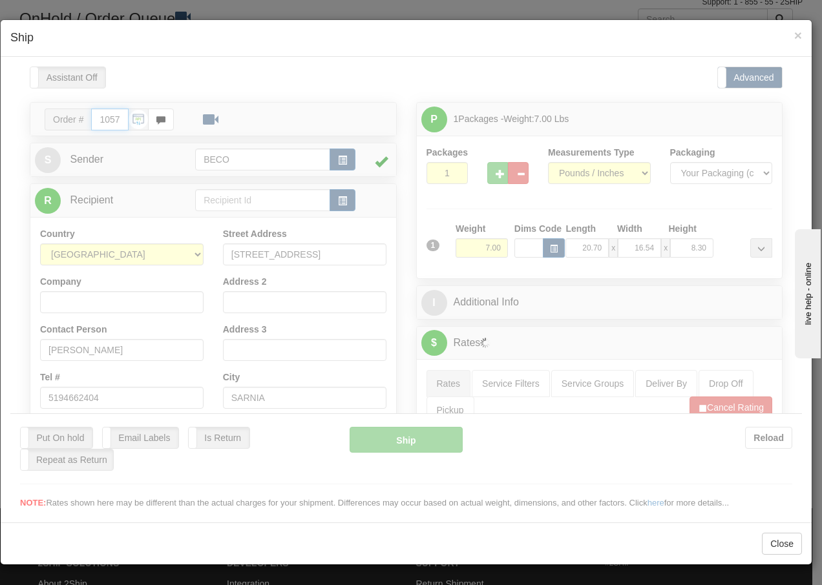
type input "08:31"
type input "16:00"
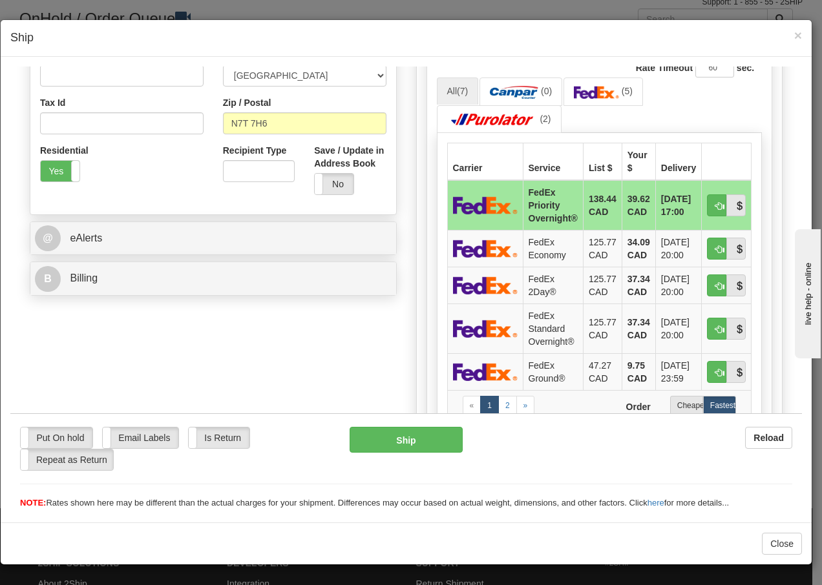
scroll to position [430, 0]
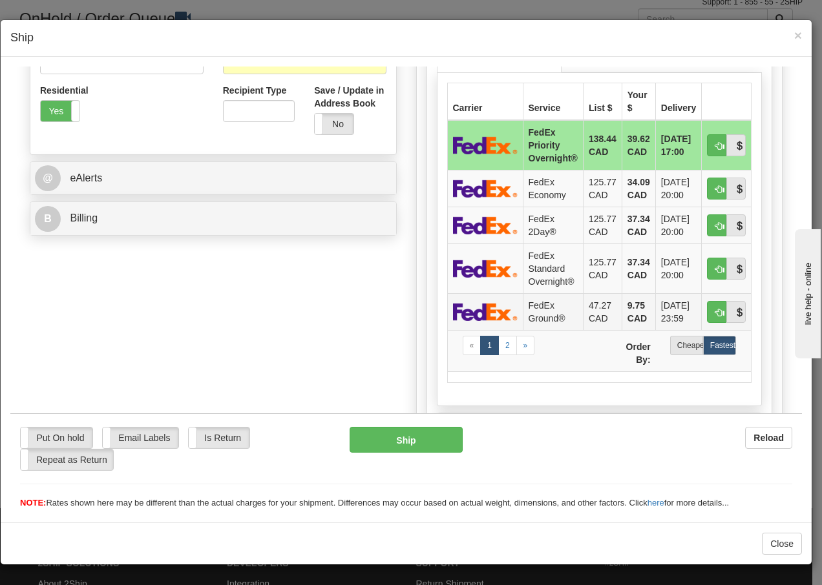
click at [538, 311] on td "FedEx Ground®" at bounding box center [553, 311] width 60 height 37
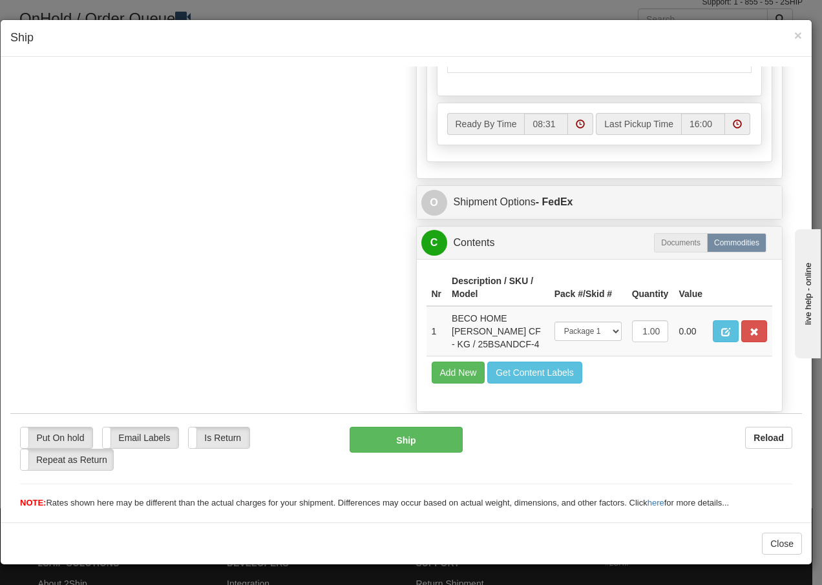
scroll to position [778, 0]
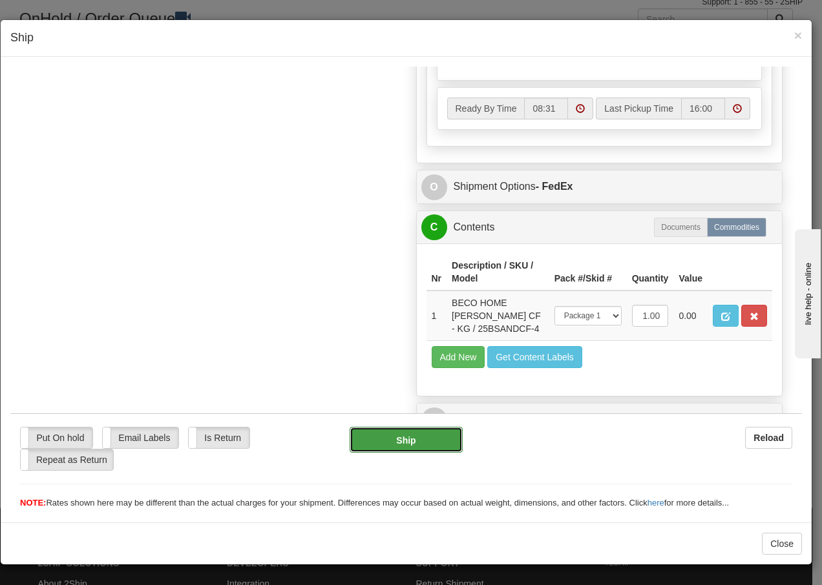
click at [402, 443] on button "Ship" at bounding box center [405, 439] width 112 height 26
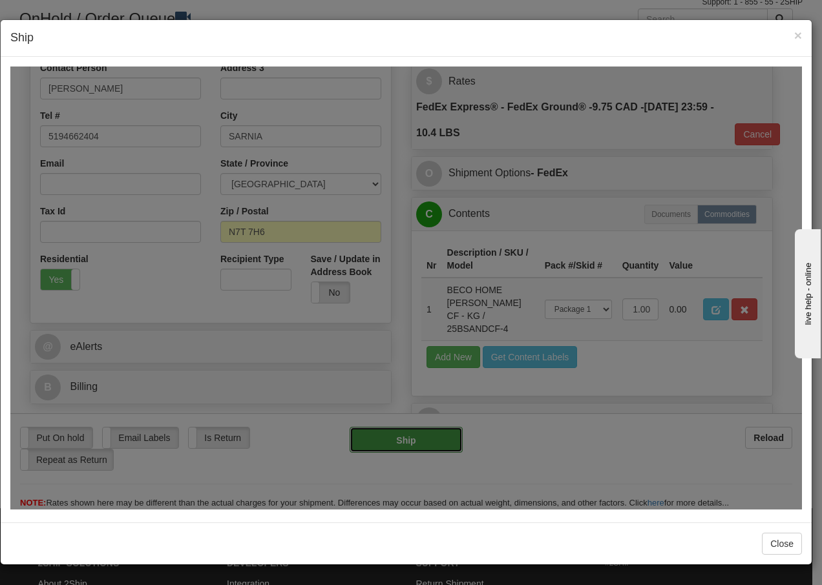
type input "92"
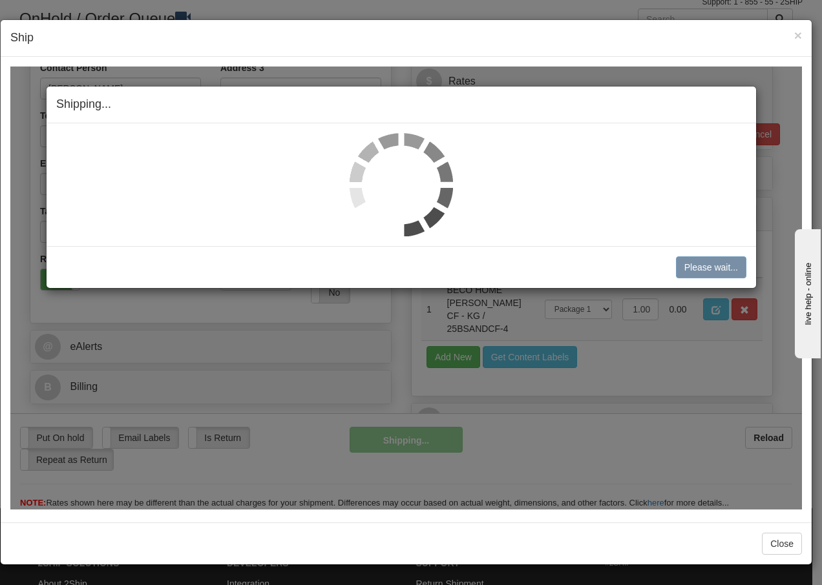
scroll to position [249, 0]
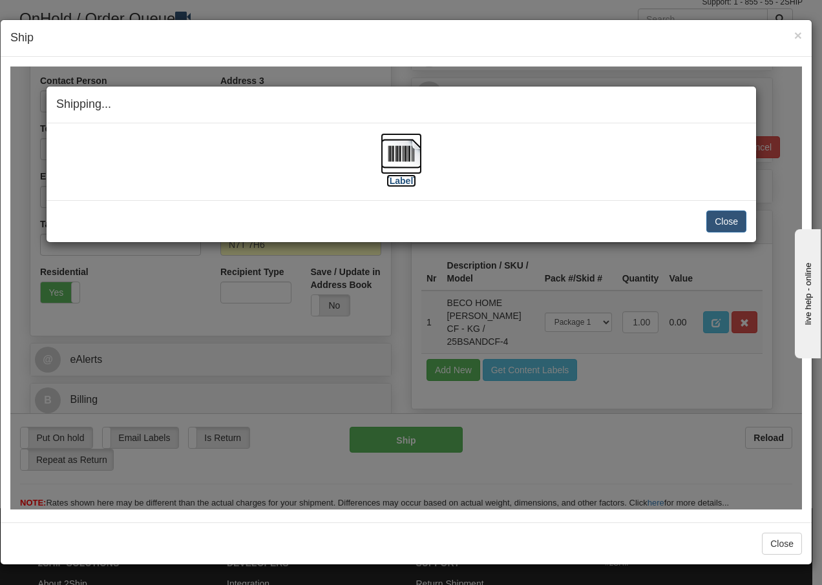
click at [393, 159] on img at bounding box center [400, 152] width 41 height 41
click at [732, 218] on button "Close" at bounding box center [726, 221] width 40 height 22
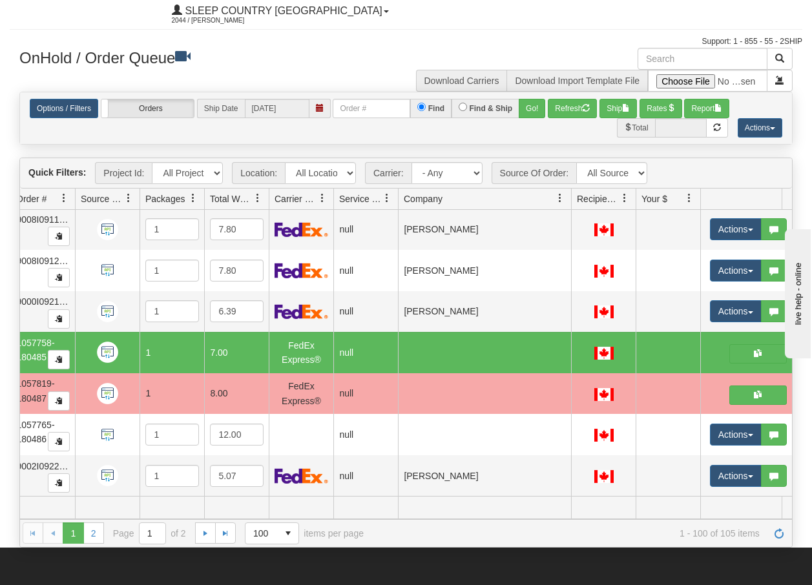
scroll to position [0, 0]
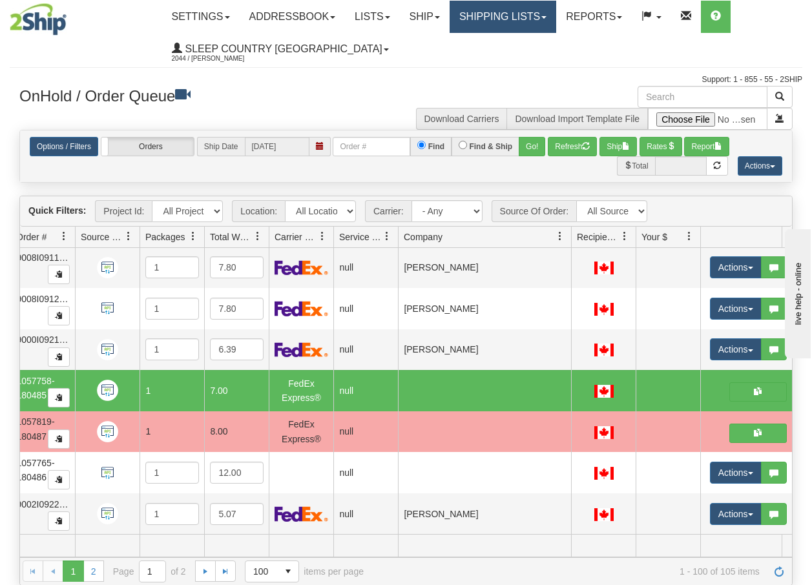
click at [523, 19] on link "Shipping lists" at bounding box center [503, 17] width 107 height 32
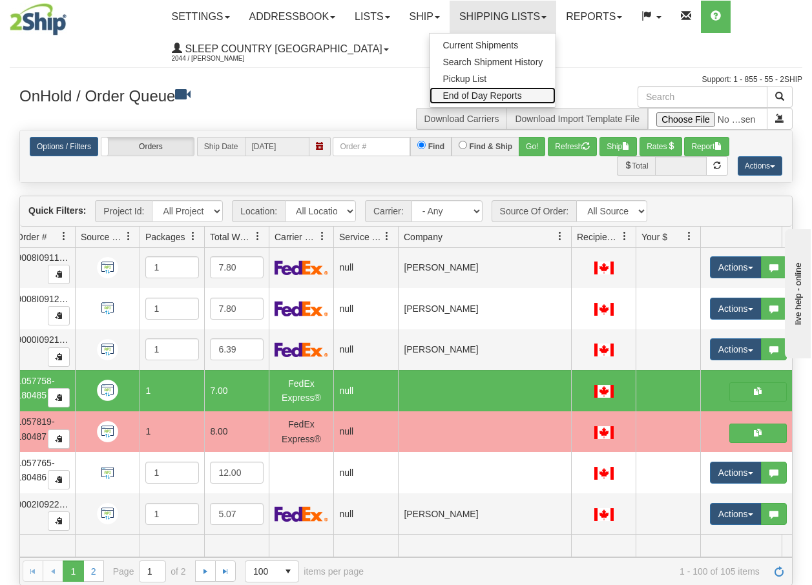
click at [497, 92] on span "End of Day Reports" at bounding box center [481, 95] width 79 height 10
